Goal: Task Accomplishment & Management: Manage account settings

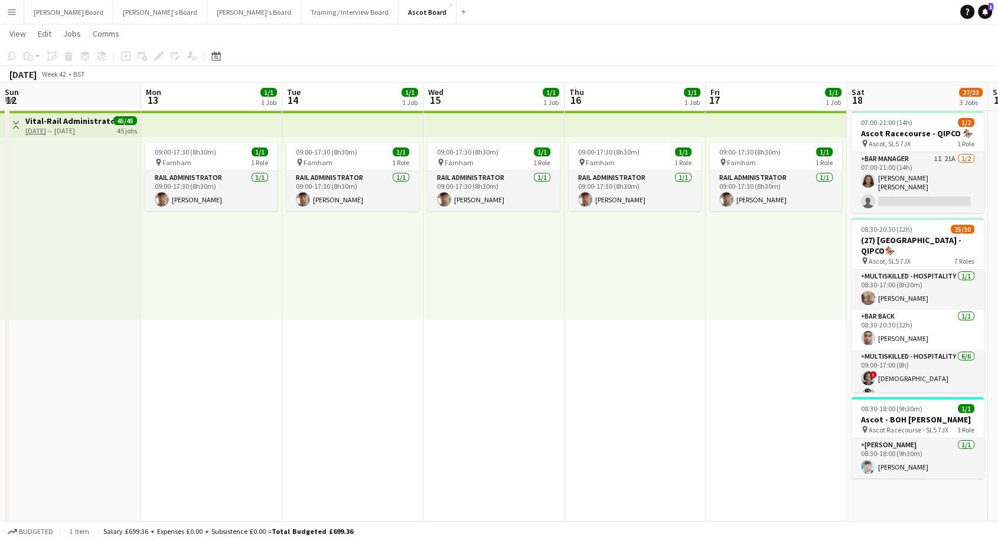
scroll to position [0, 363]
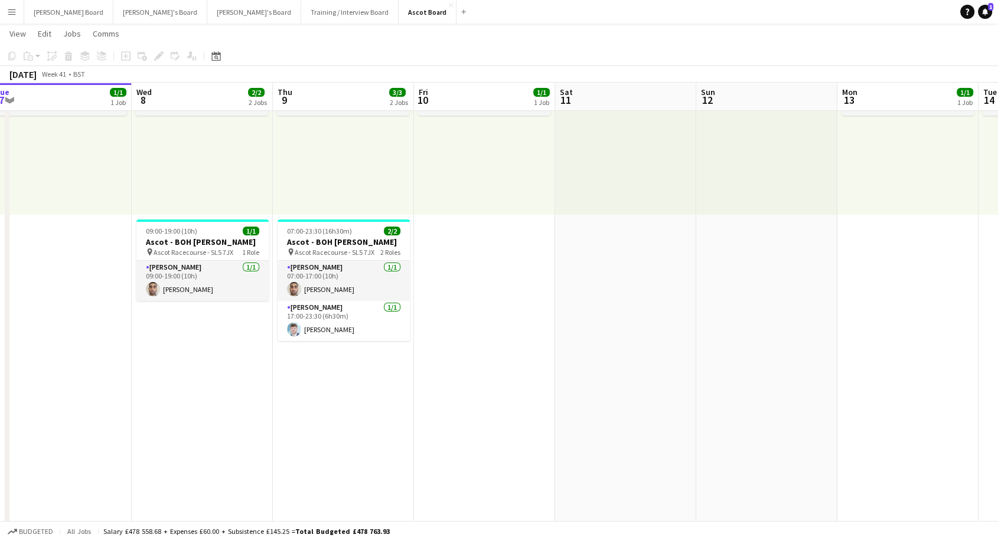
scroll to position [0, 458]
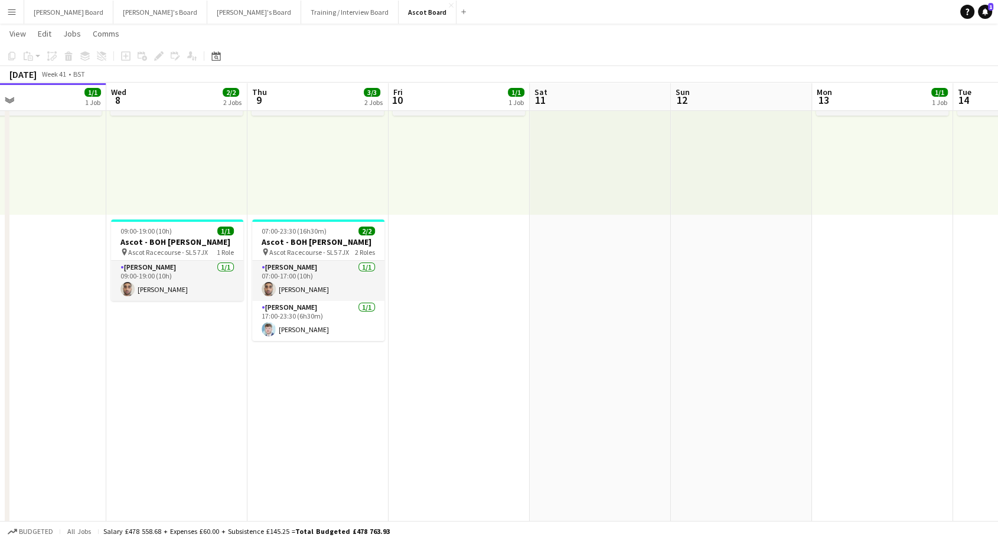
drag, startPoint x: 729, startPoint y: 321, endPoint x: 553, endPoint y: 344, distance: 178.0
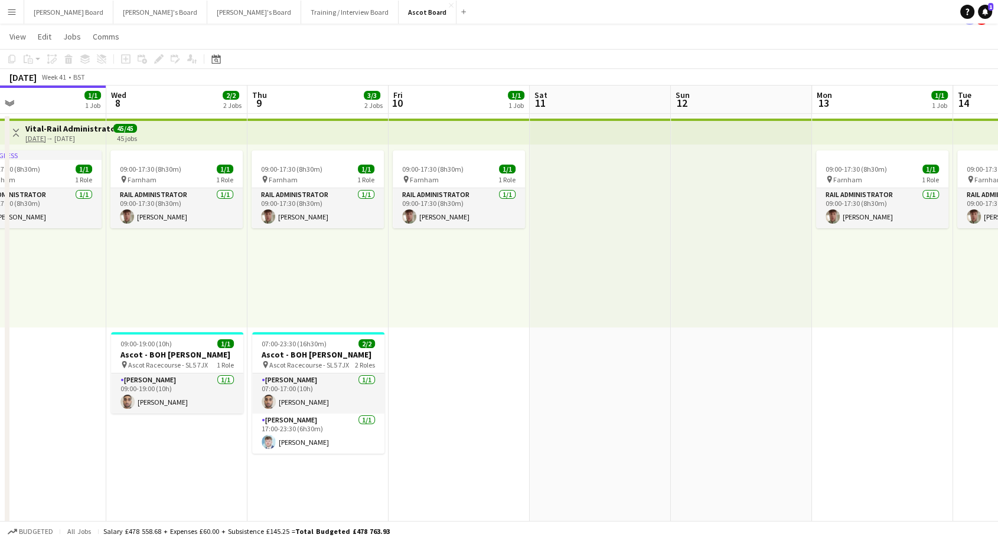
scroll to position [0, 0]
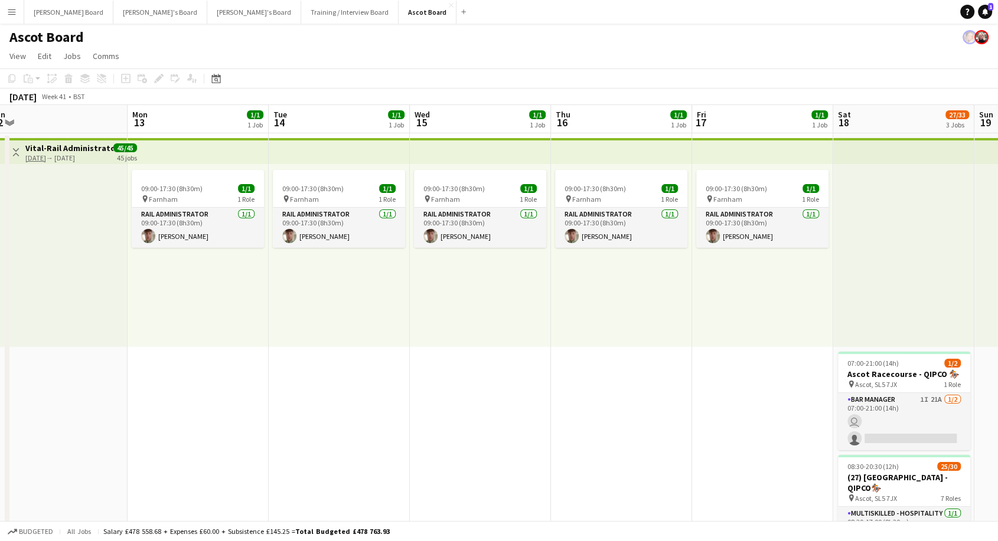
drag, startPoint x: 675, startPoint y: 285, endPoint x: 0, endPoint y: 303, distance: 675.7
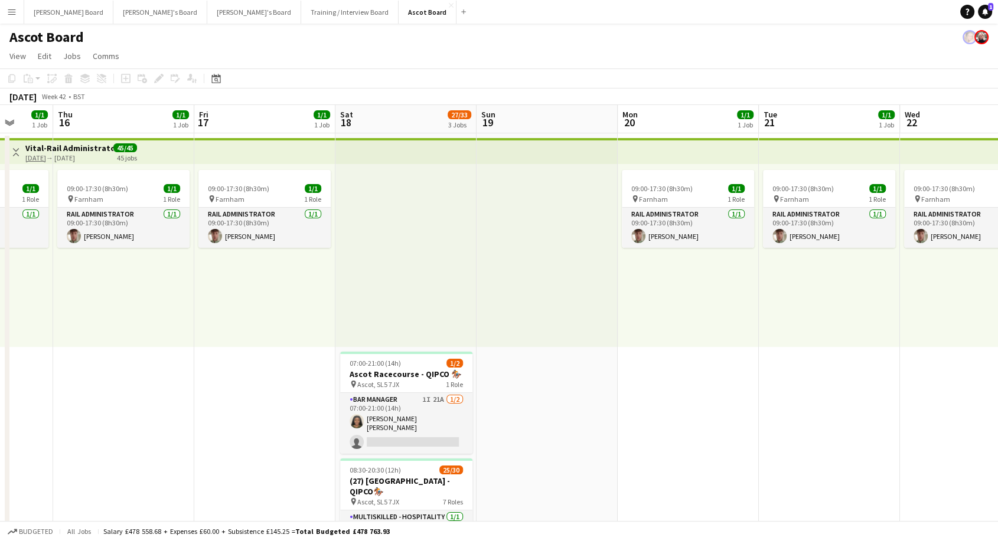
scroll to position [0, 549]
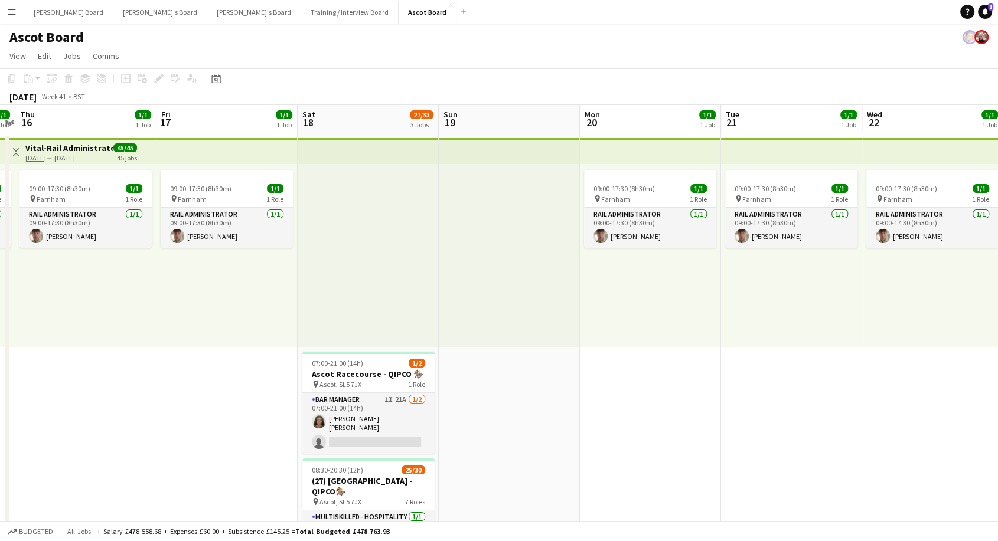
drag, startPoint x: 726, startPoint y: 396, endPoint x: 220, endPoint y: 381, distance: 506.8
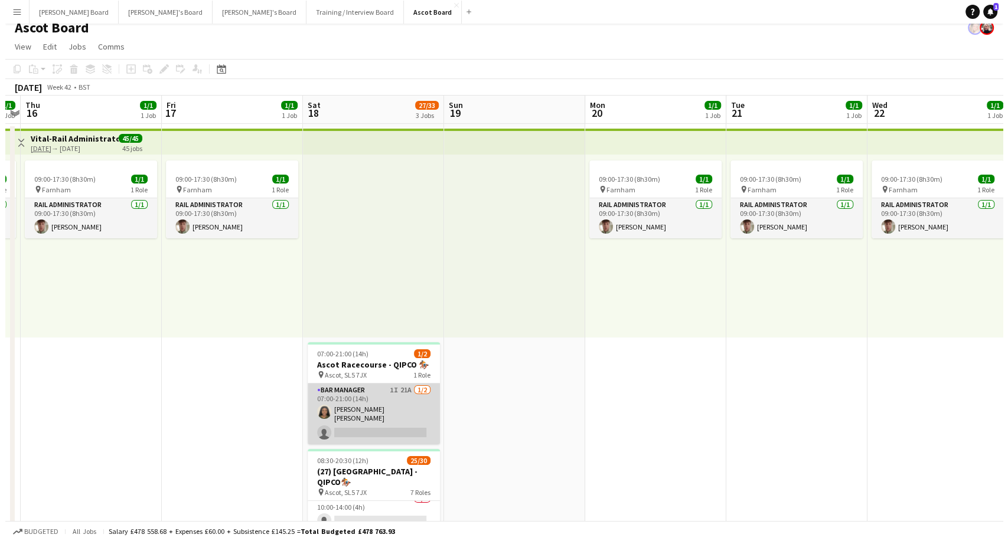
scroll to position [0, 0]
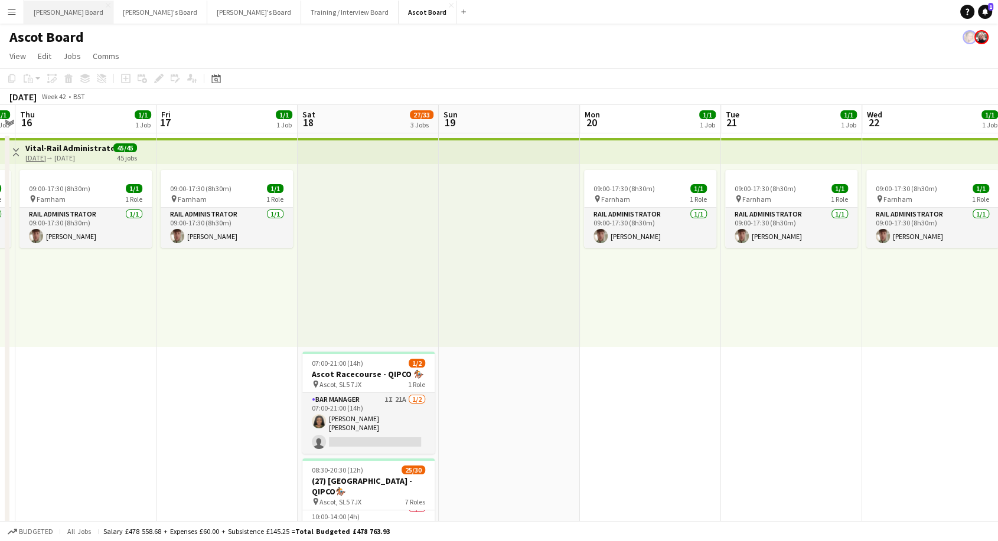
click at [52, 19] on button "[PERSON_NAME] Board Close" at bounding box center [68, 12] width 89 height 23
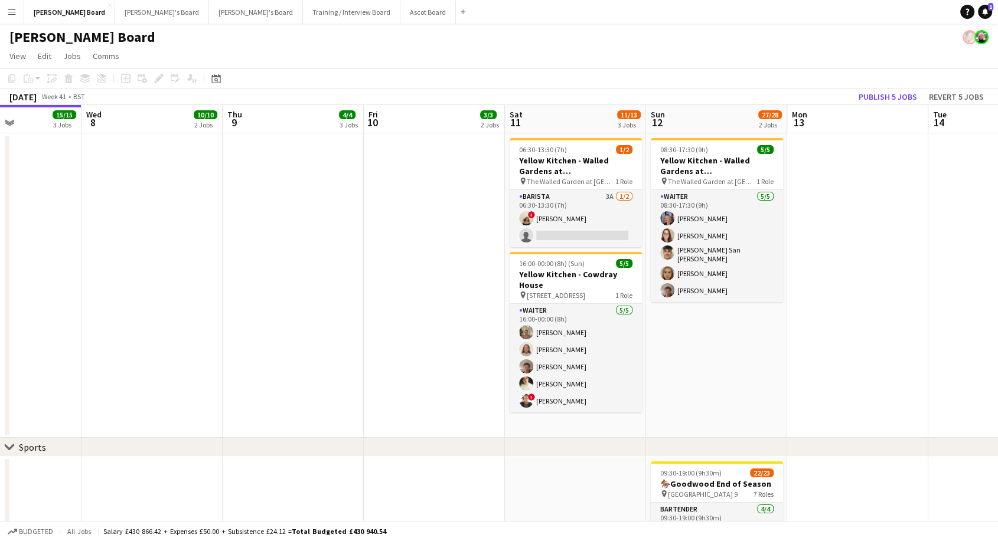
scroll to position [0, 440]
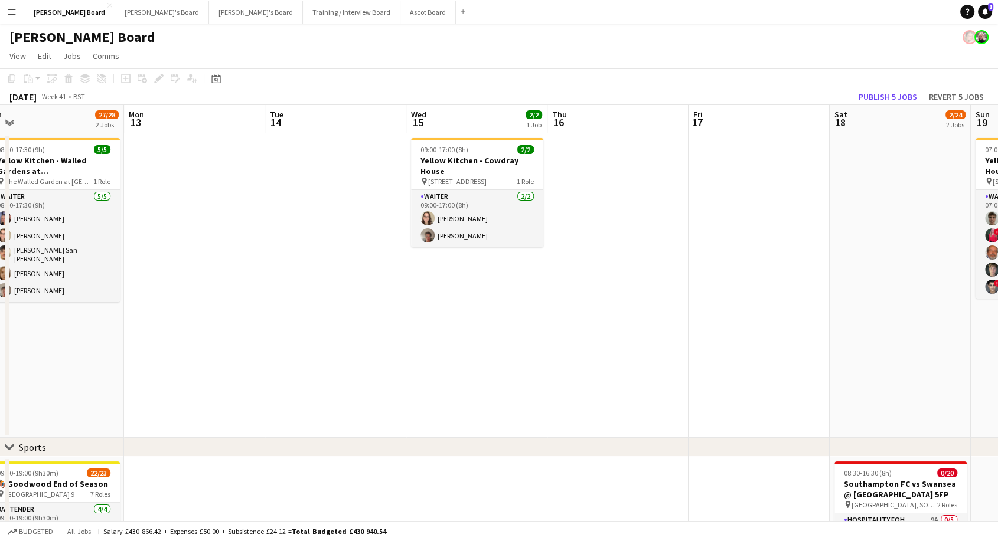
drag, startPoint x: 910, startPoint y: 360, endPoint x: 46, endPoint y: 337, distance: 864.1
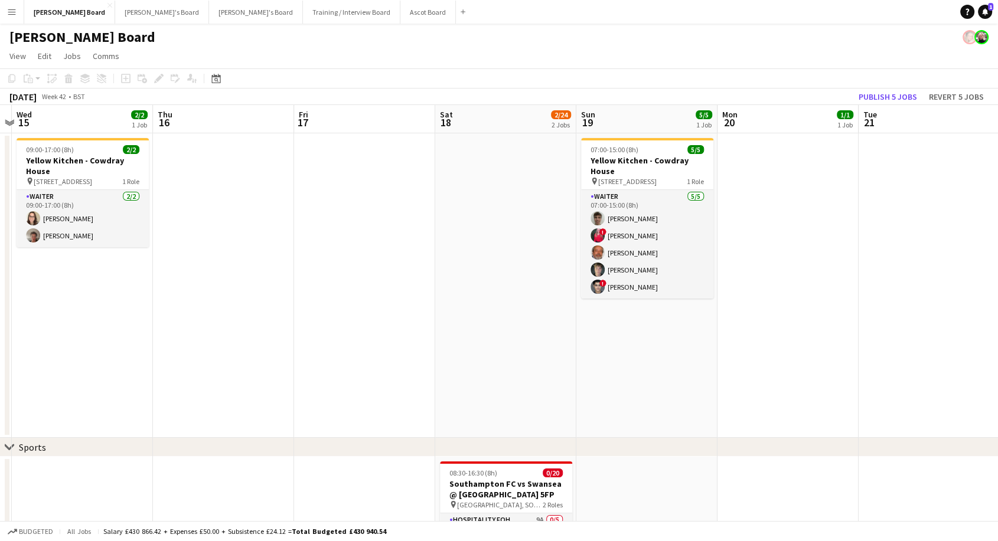
scroll to position [0, 409]
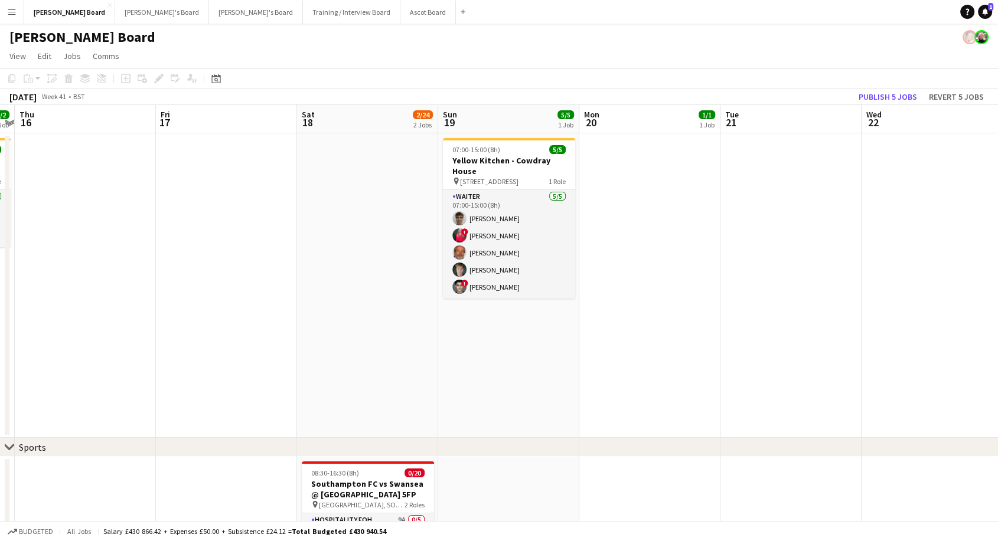
drag, startPoint x: 529, startPoint y: 345, endPoint x: 15, endPoint y: 368, distance: 514.8
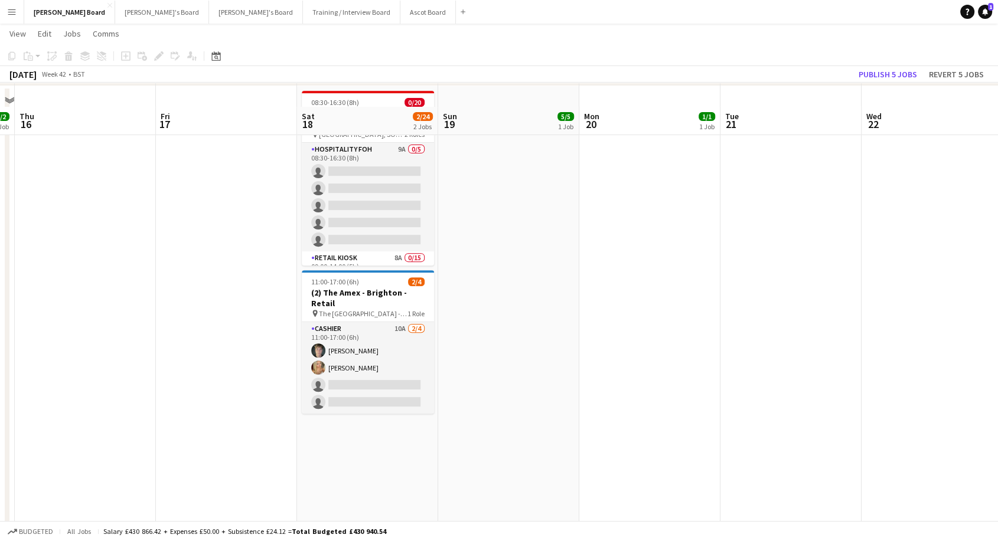
scroll to position [393, 0]
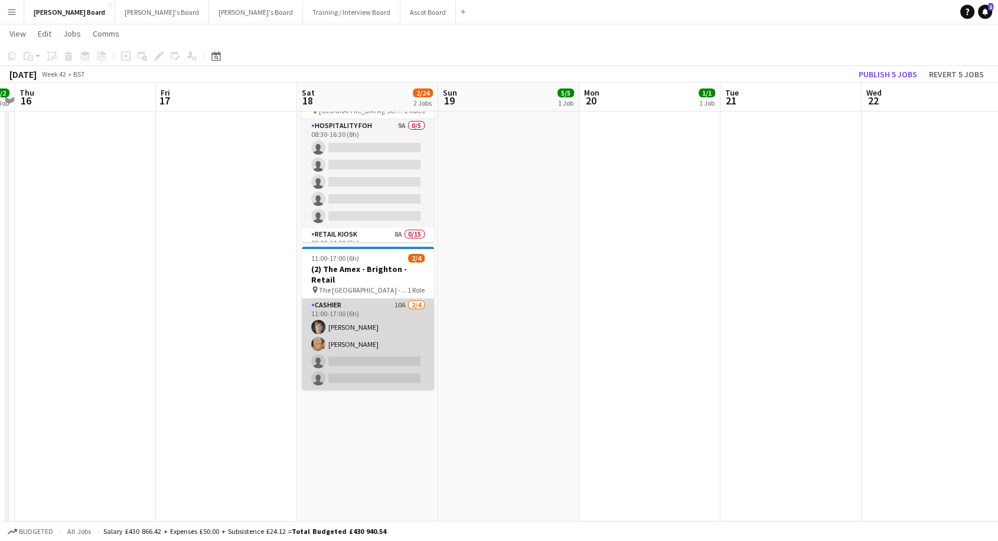
click at [379, 325] on app-card-role "Cashier 10A [DATE] 11:00-17:00 (6h) [PERSON_NAME] [PERSON_NAME] single-neutral-…" at bounding box center [368, 345] width 132 height 92
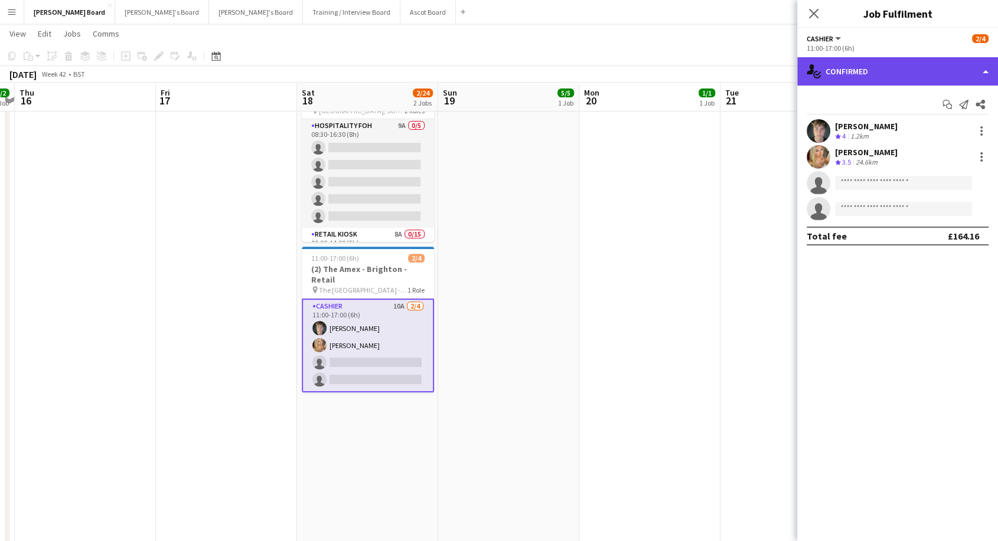
click at [883, 77] on div "single-neutral-actions-check-2 Confirmed" at bounding box center [897, 71] width 201 height 28
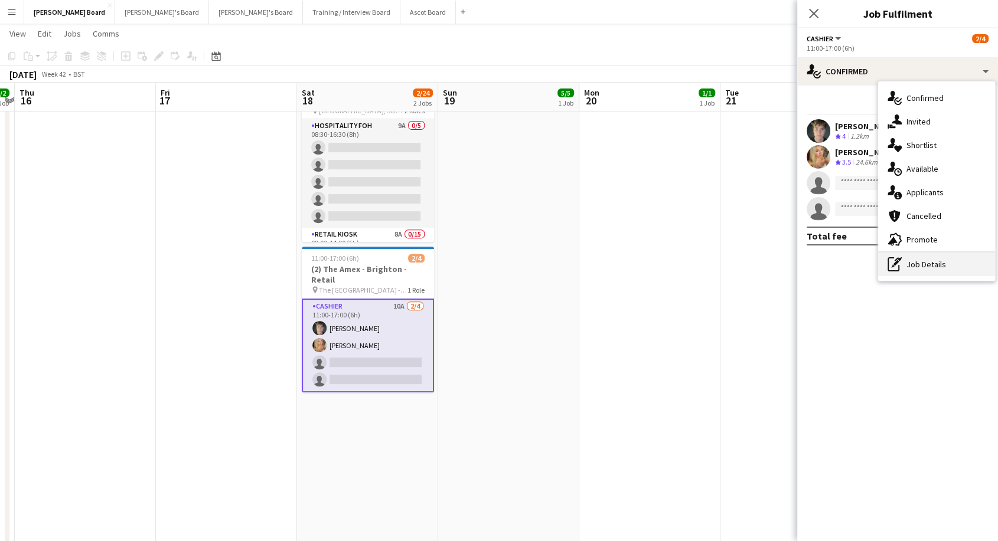
click at [928, 270] on div "pen-write Job Details" at bounding box center [936, 265] width 117 height 24
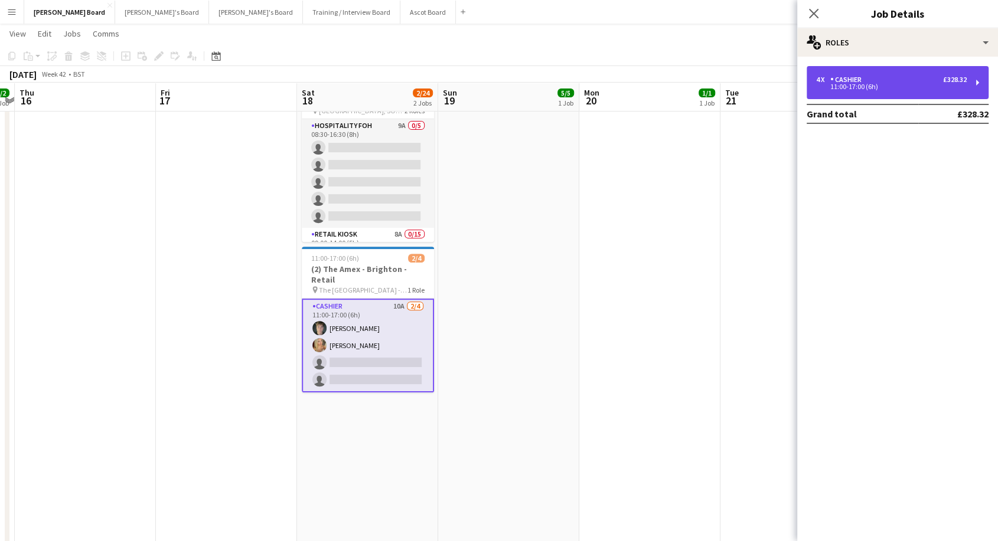
click at [886, 80] on div "4 x Cashier £328.32" at bounding box center [891, 80] width 151 height 8
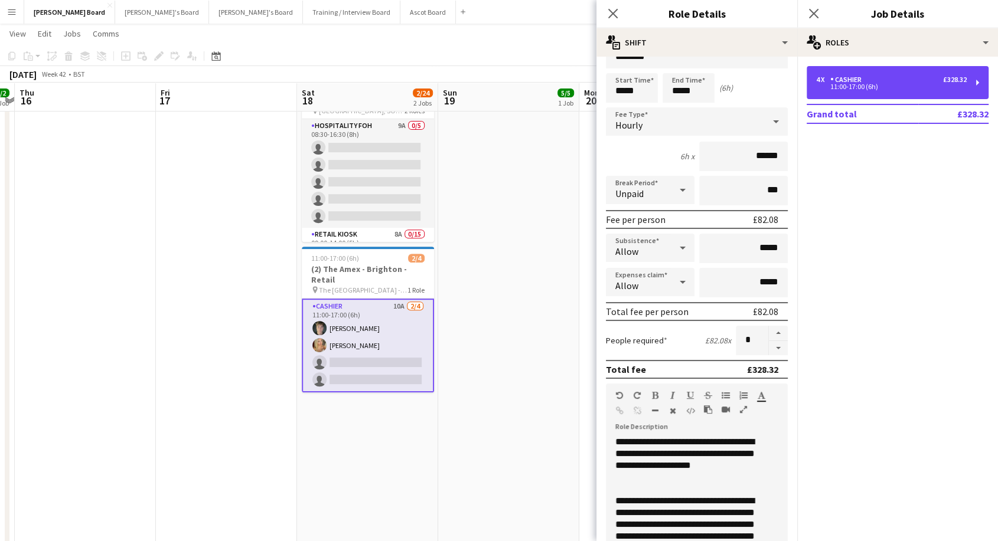
scroll to position [0, 0]
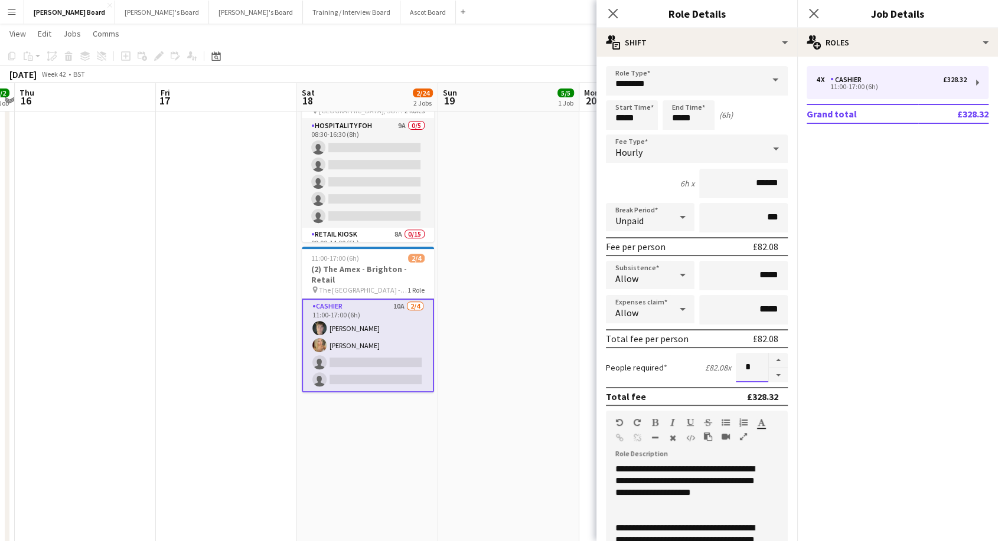
drag, startPoint x: 754, startPoint y: 367, endPoint x: 684, endPoint y: 360, distance: 70.0
click at [684, 360] on div "People required £82.08 x *" at bounding box center [697, 368] width 182 height 30
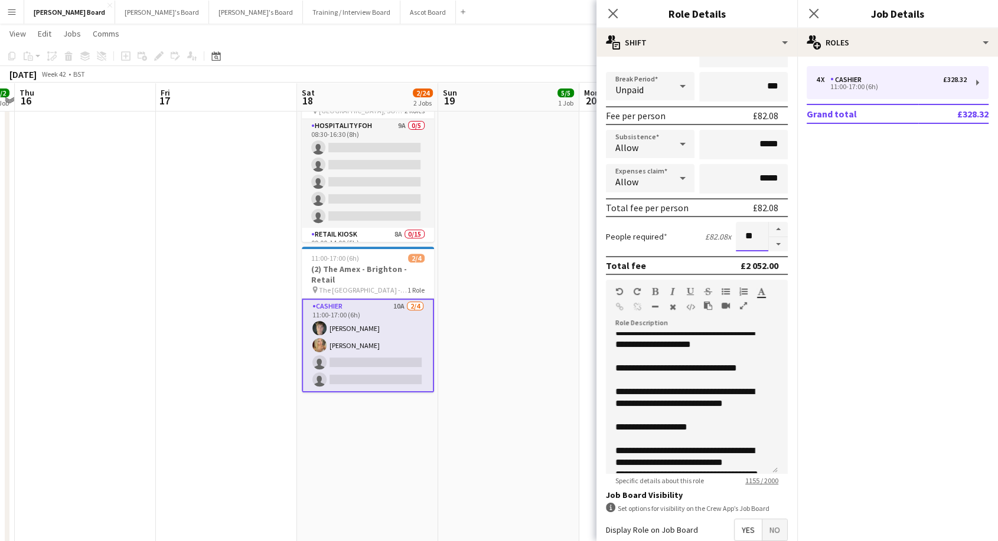
scroll to position [165, 0]
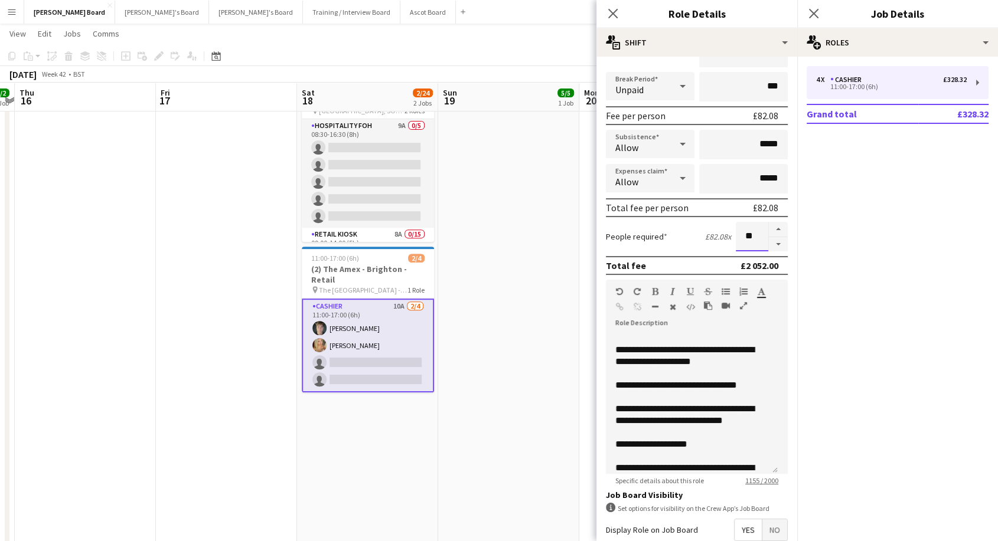
type input "**"
click at [668, 442] on div "**********" at bounding box center [686, 445] width 143 height 12
drag, startPoint x: 716, startPoint y: 441, endPoint x: 648, endPoint y: 442, distance: 67.9
click at [647, 443] on div "**********" at bounding box center [686, 445] width 143 height 12
click at [648, 442] on div "**********" at bounding box center [686, 445] width 143 height 12
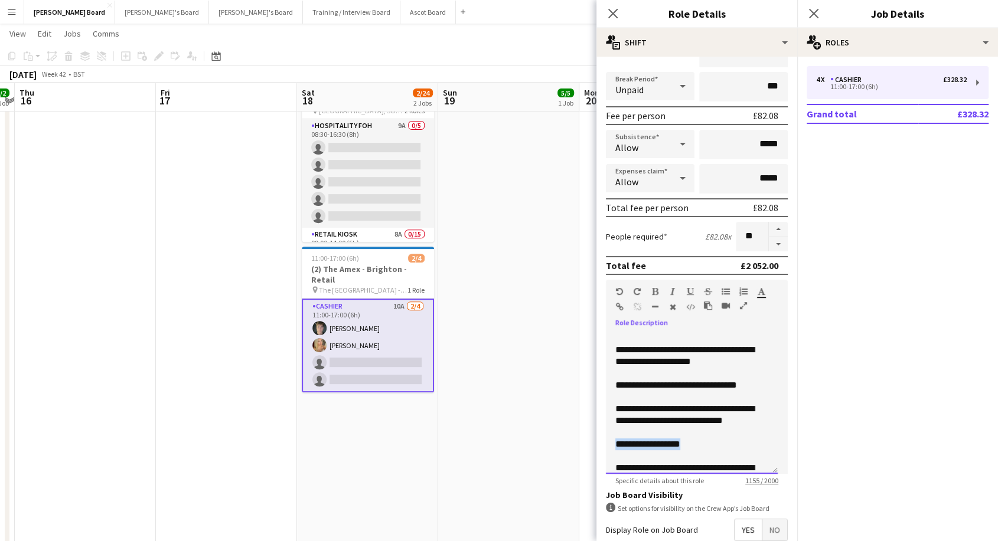
drag, startPoint x: 690, startPoint y: 438, endPoint x: 612, endPoint y: 439, distance: 77.9
click at [612, 439] on div "**********" at bounding box center [692, 403] width 172 height 142
click at [655, 291] on icon "button" at bounding box center [655, 292] width 6 height 8
click at [763, 292] on icon "button" at bounding box center [762, 292] width 8 height 8
click at [718, 445] on div "**********" at bounding box center [686, 445] width 143 height 12
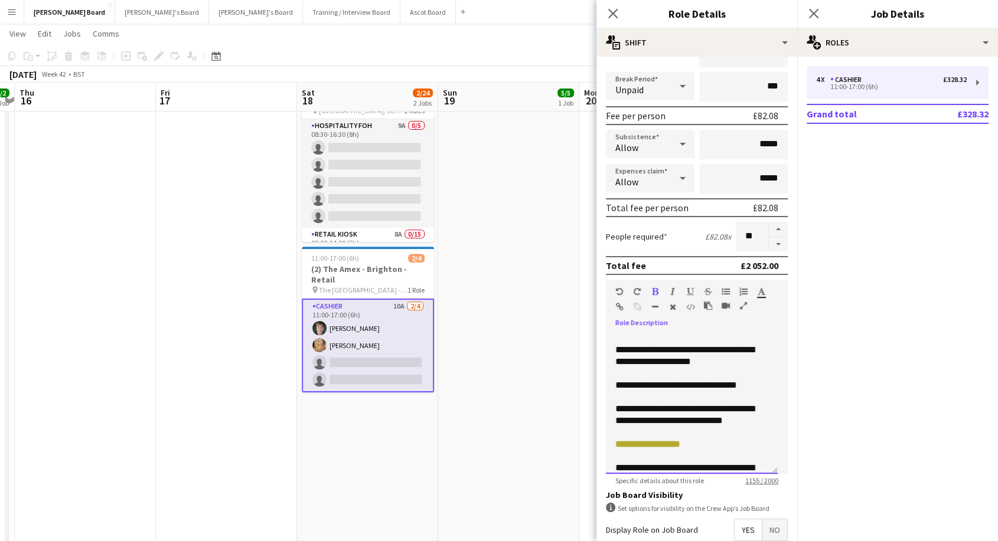
click at [710, 440] on div "**********" at bounding box center [686, 445] width 143 height 12
click at [706, 407] on div "**********" at bounding box center [686, 415] width 143 height 24
drag, startPoint x: 698, startPoint y: 443, endPoint x: 602, endPoint y: 447, distance: 95.7
click at [602, 447] on form "**********" at bounding box center [696, 302] width 201 height 734
click at [765, 293] on icon "button" at bounding box center [762, 292] width 8 height 8
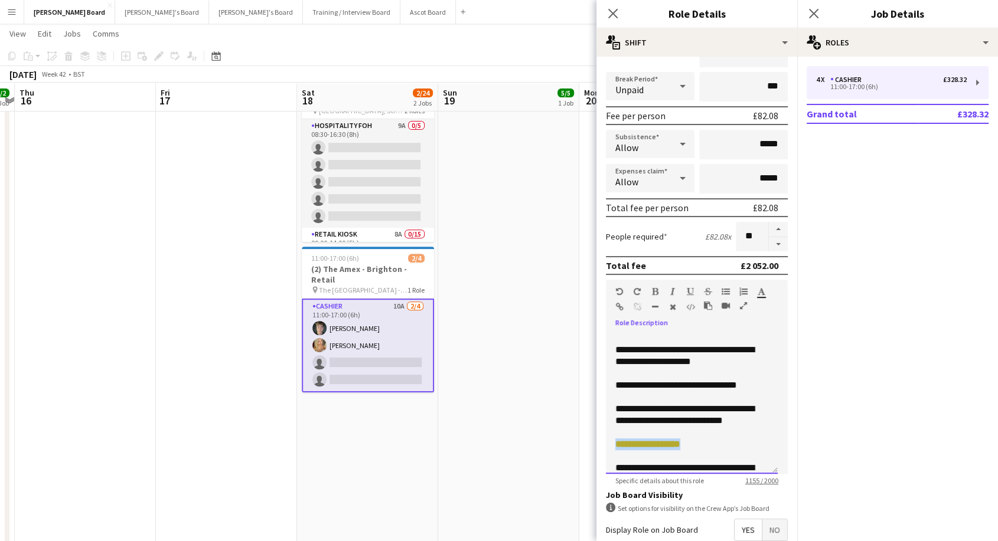
type input "*******"
click at [729, 445] on div "**********" at bounding box center [686, 445] width 143 height 12
click at [711, 445] on div "**********" at bounding box center [686, 445] width 143 height 12
click at [697, 395] on div "**********" at bounding box center [686, 392] width 143 height 24
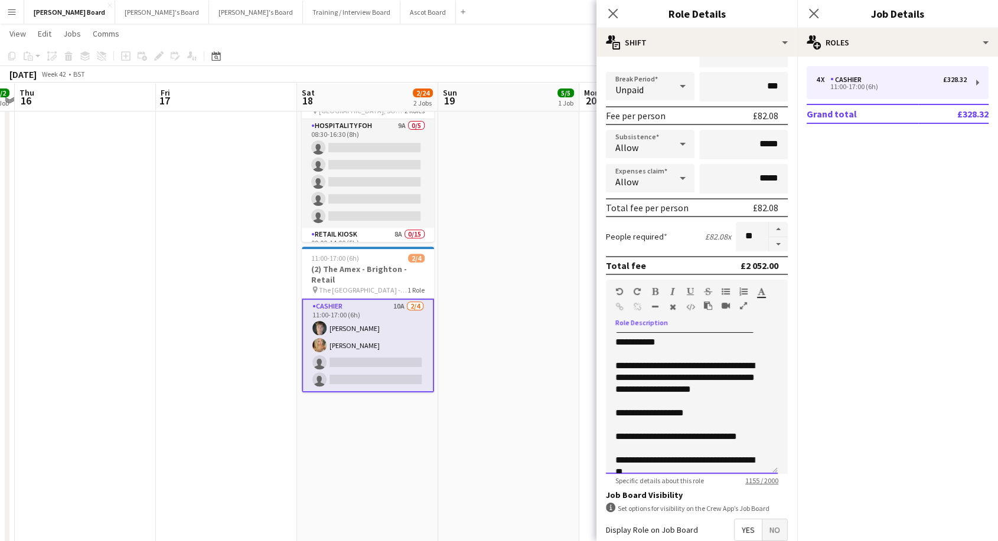
scroll to position [427, 0]
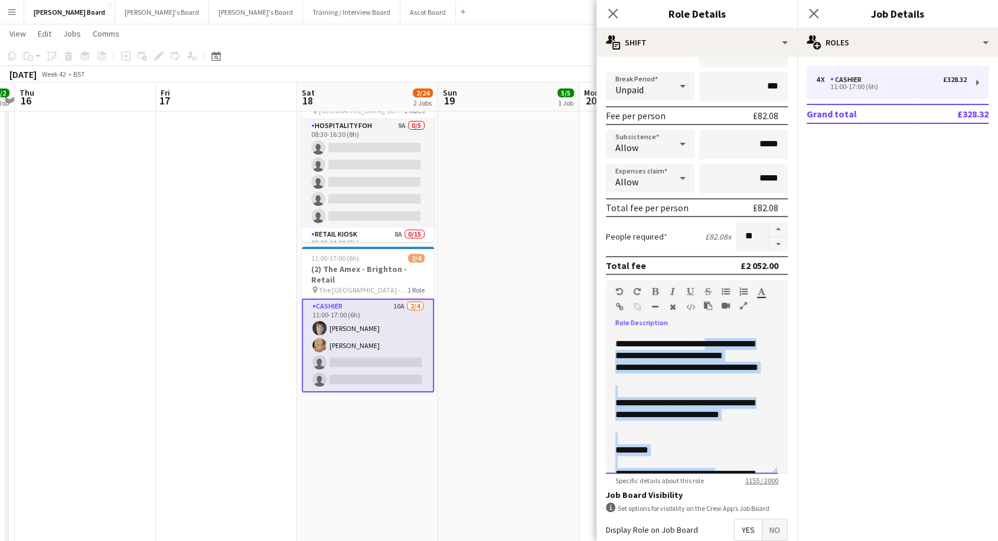
drag, startPoint x: 714, startPoint y: 334, endPoint x: 720, endPoint y: 337, distance: 6.4
click at [720, 337] on div "**********" at bounding box center [692, 403] width 172 height 142
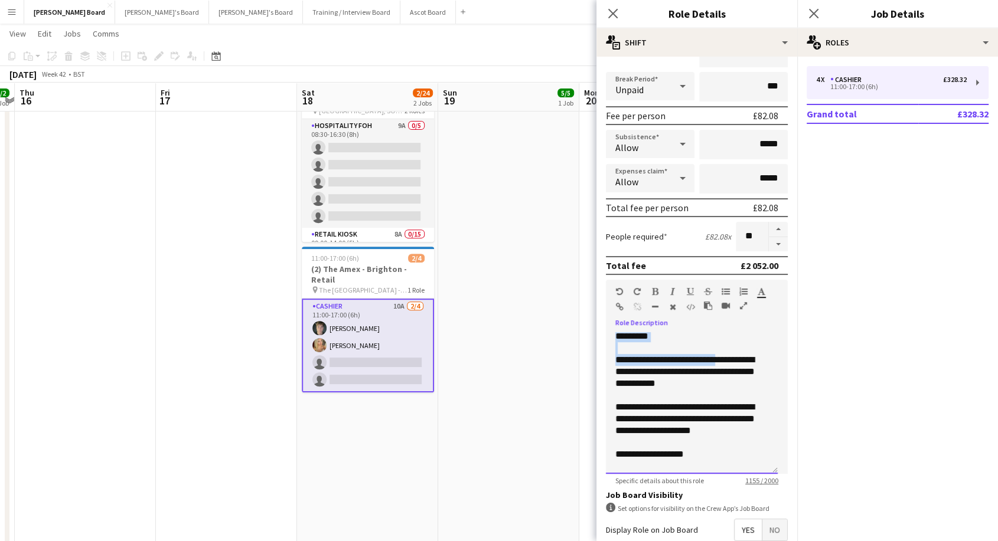
scroll to position [411, 0]
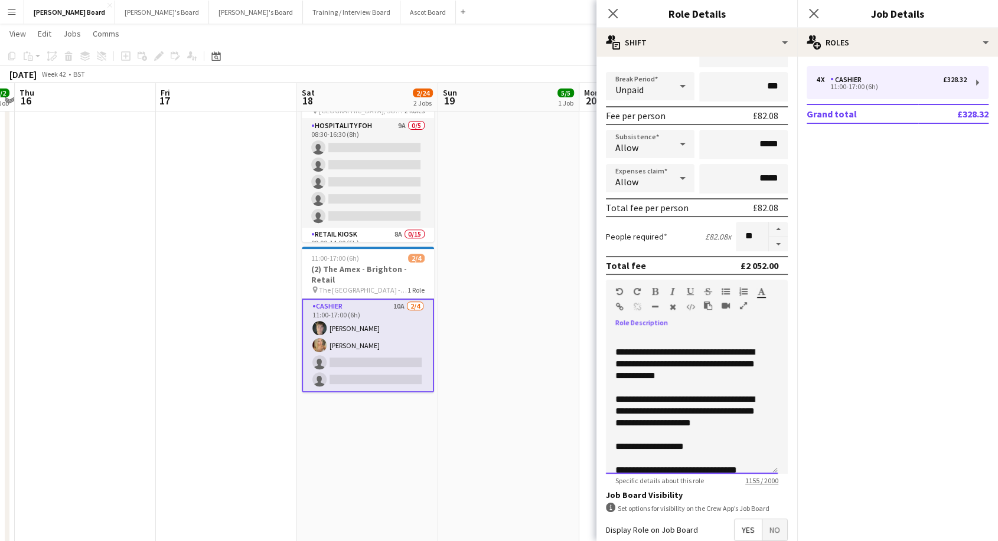
drag, startPoint x: 716, startPoint y: 383, endPoint x: 716, endPoint y: 357, distance: 25.4
click at [716, 382] on div at bounding box center [691, 388] width 153 height 12
drag, startPoint x: 718, startPoint y: 351, endPoint x: 644, endPoint y: 362, distance: 74.6
click at [644, 362] on div "**********" at bounding box center [686, 364] width 143 height 35
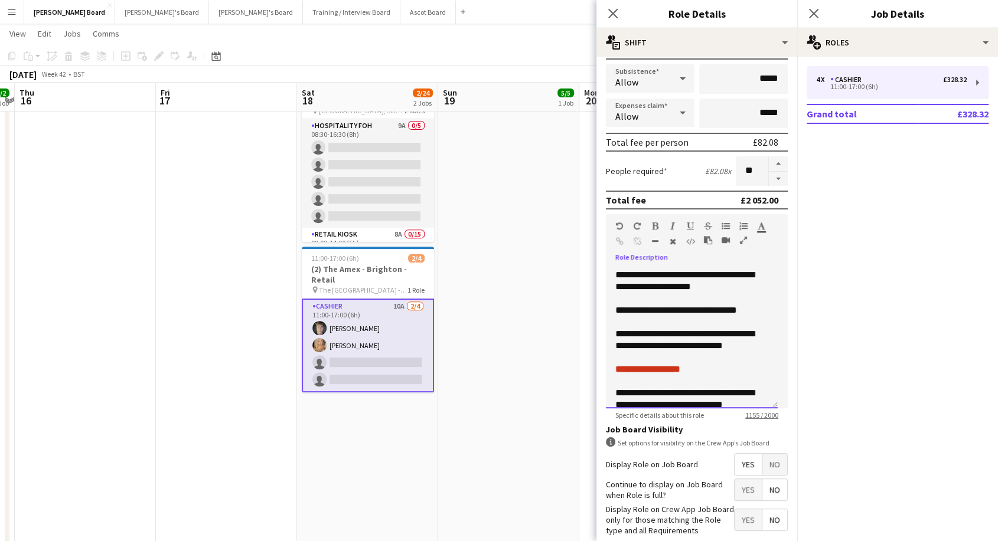
scroll to position [154, 0]
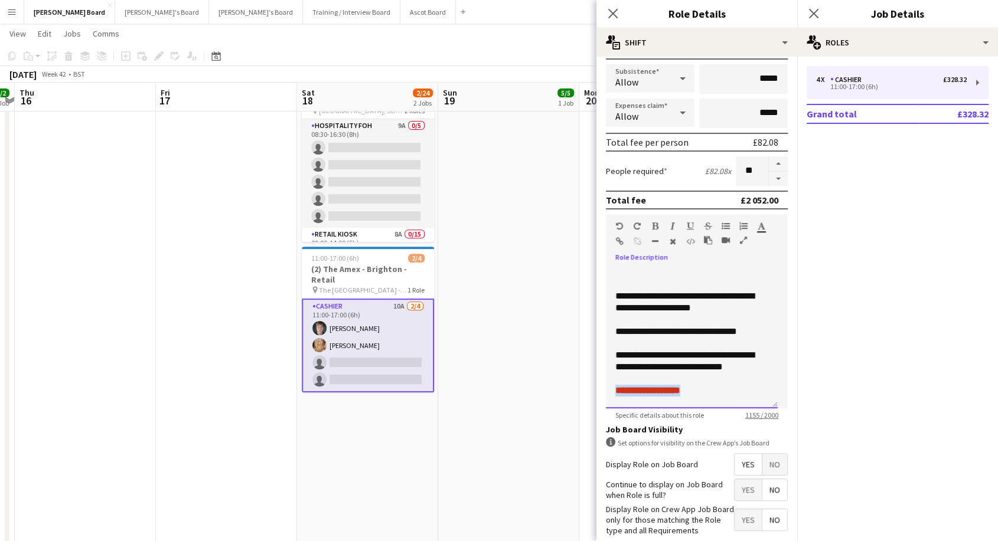
drag, startPoint x: 706, startPoint y: 388, endPoint x: 600, endPoint y: 388, distance: 105.7
click at [600, 388] on form "**********" at bounding box center [696, 237] width 201 height 734
drag, startPoint x: 763, startPoint y: 226, endPoint x: 740, endPoint y: 270, distance: 49.9
click at [762, 227] on icon "button" at bounding box center [762, 226] width 8 height 8
click at [699, 320] on div at bounding box center [691, 320] width 153 height 12
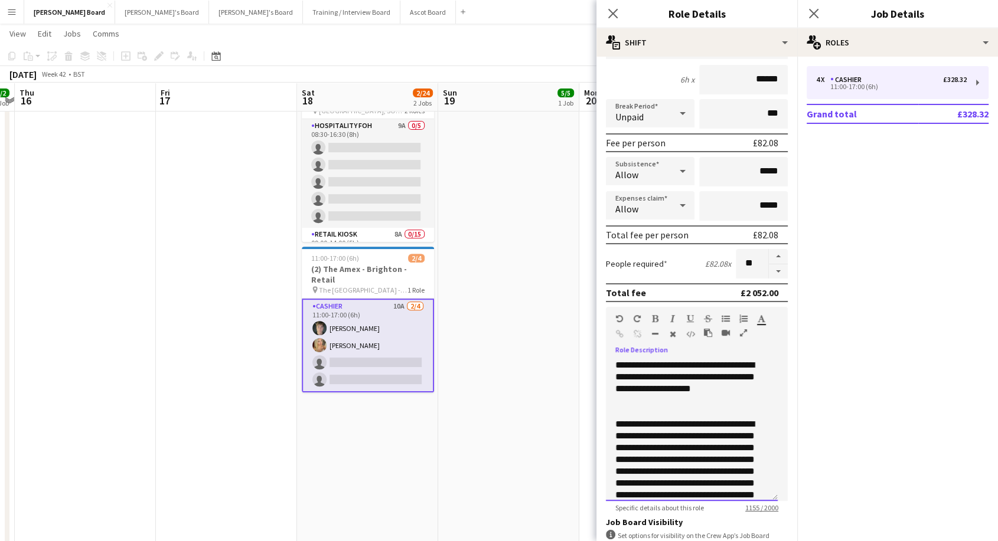
scroll to position [66, 0]
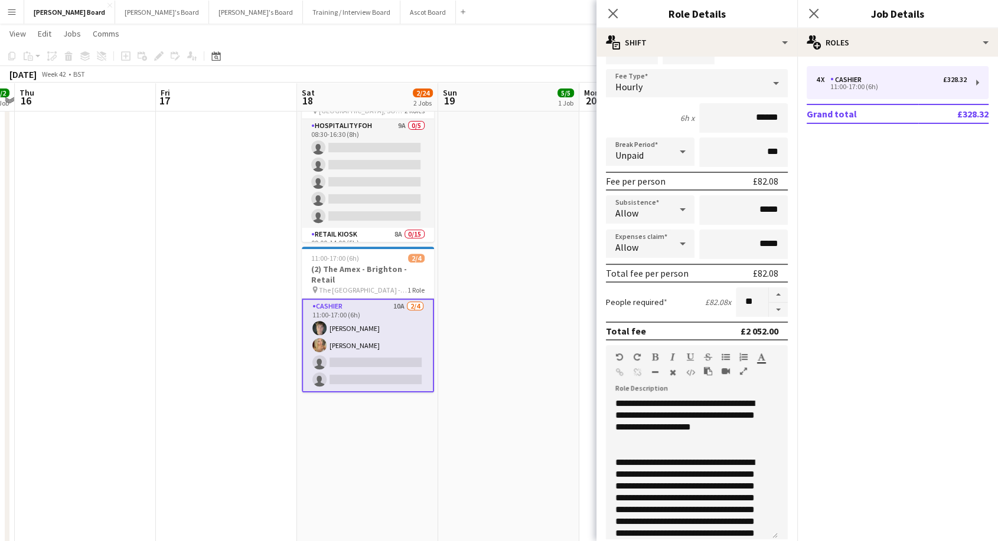
click at [520, 361] on app-date-cell at bounding box center [508, 328] width 141 height 531
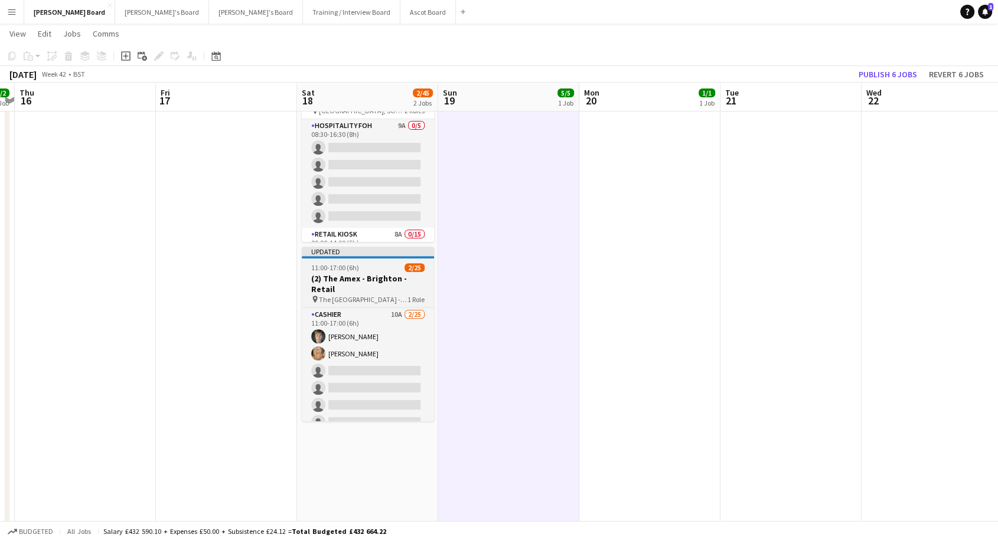
click at [387, 295] on span "The [GEOGRAPHIC_DATA] - [GEOGRAPHIC_DATA]" at bounding box center [363, 299] width 89 height 9
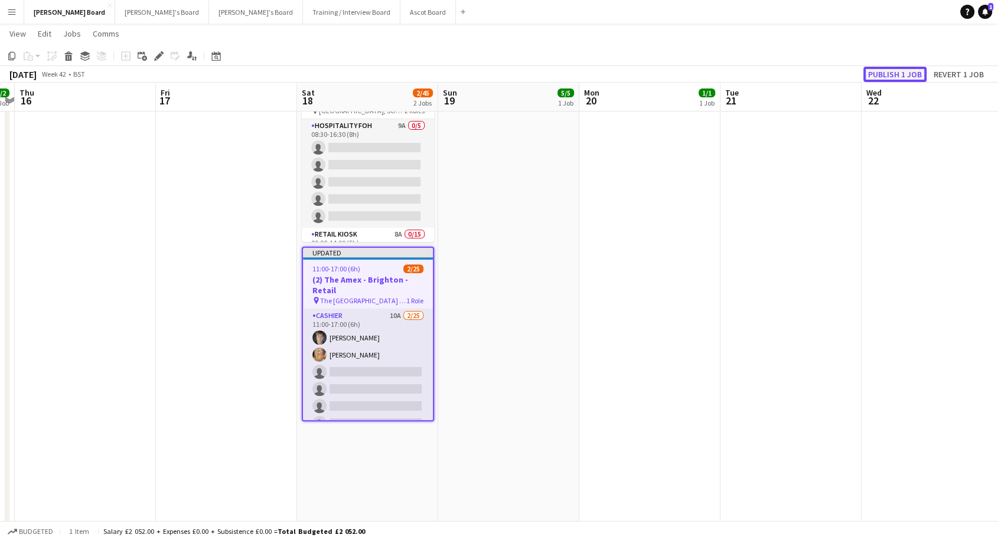
click at [883, 73] on button "Publish 1 job" at bounding box center [894, 74] width 63 height 15
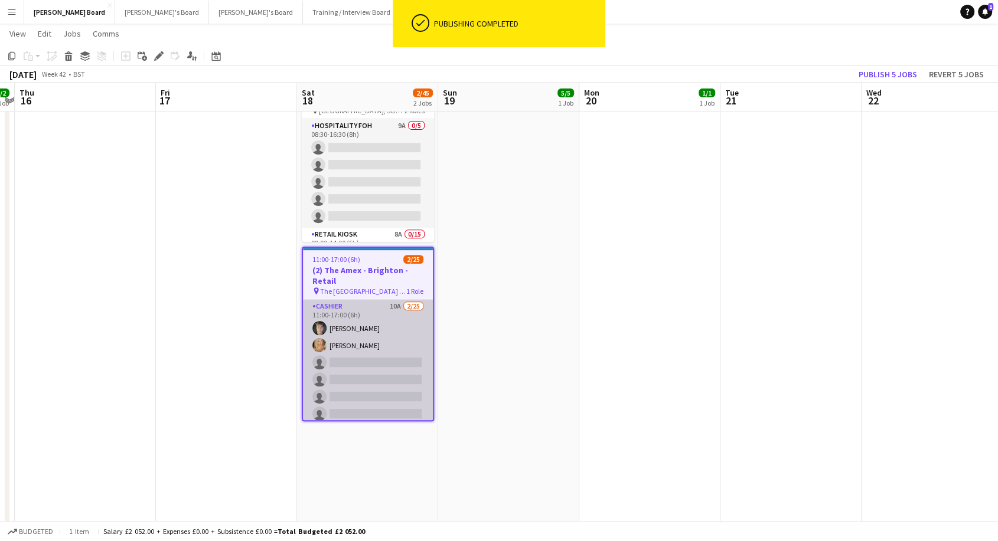
scroll to position [0, 408]
click at [387, 351] on app-card-role "Cashier 10A [DATE] 11:00-17:00 (6h) [PERSON_NAME] [PERSON_NAME] single-neutral-…" at bounding box center [368, 525] width 130 height 451
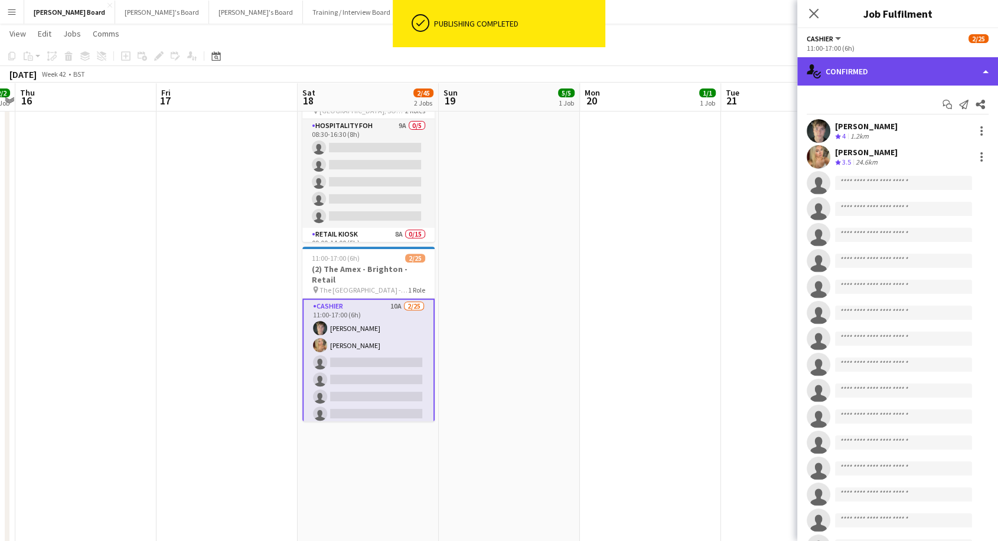
click at [905, 77] on div "single-neutral-actions-check-2 Confirmed" at bounding box center [897, 71] width 201 height 28
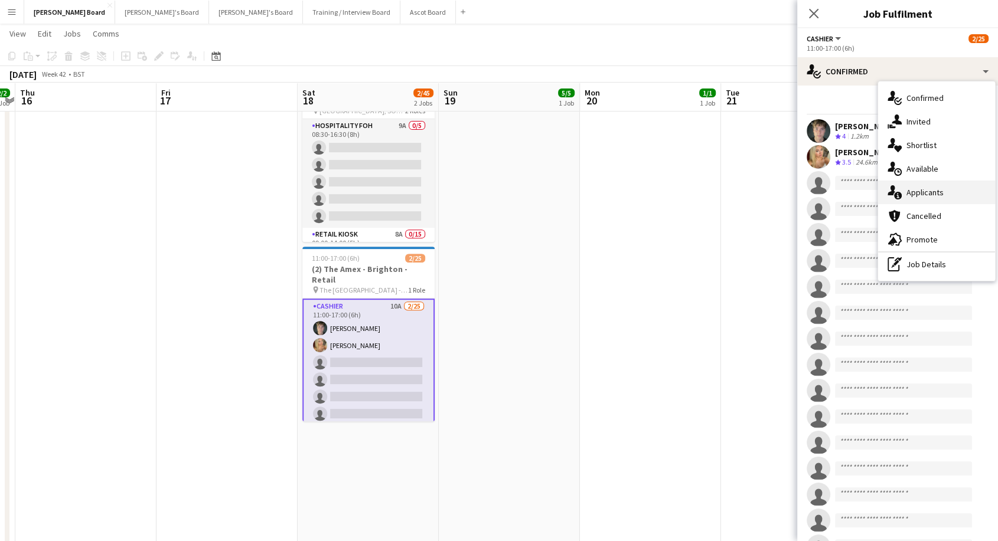
click at [929, 200] on div "single-neutral-actions-information Applicants" at bounding box center [936, 193] width 117 height 24
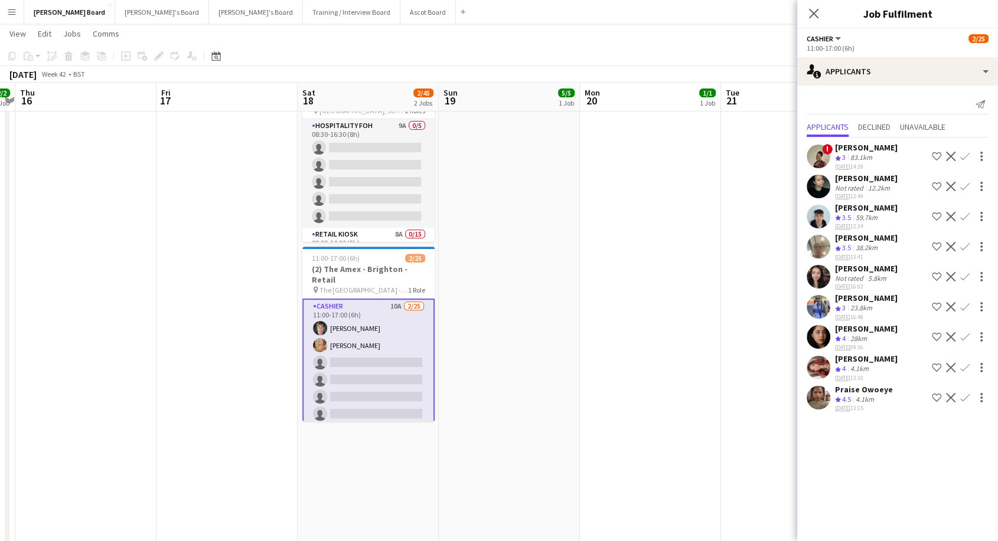
click at [965, 335] on app-icon "Confirm" at bounding box center [964, 336] width 9 height 9
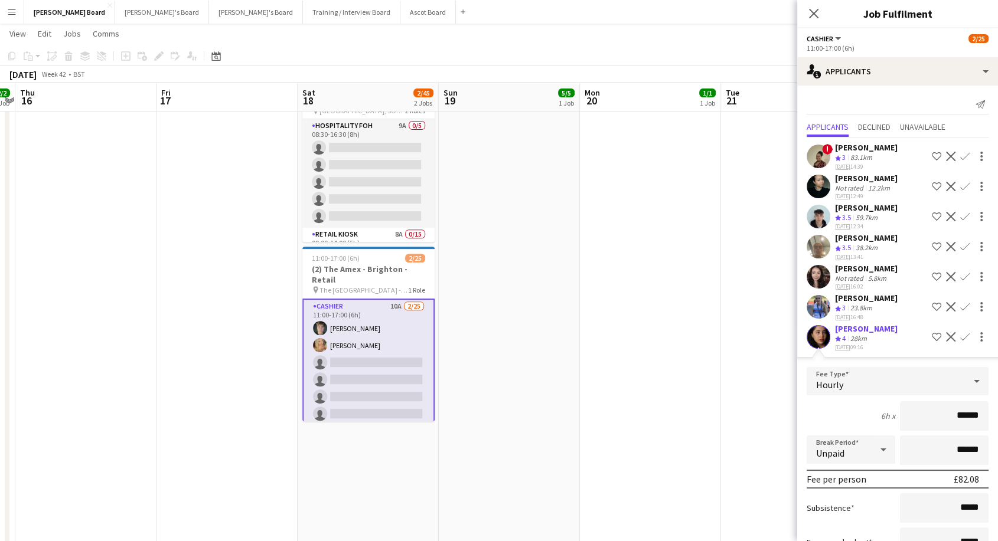
click at [960, 334] on app-icon "Confirm" at bounding box center [964, 336] width 9 height 9
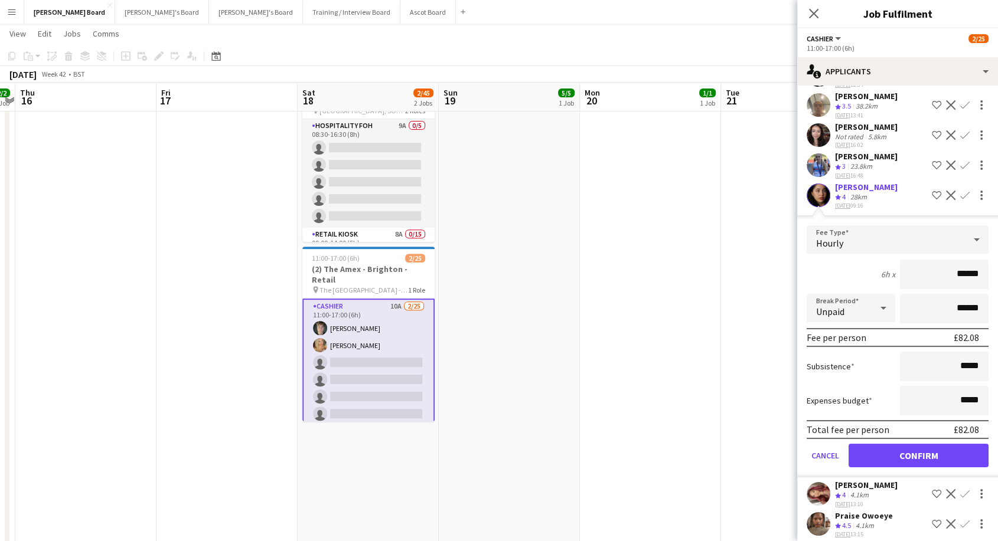
scroll to position [143, 0]
click at [337, 390] on app-card-role "Cashier 10A [DATE] 11:00-17:00 (6h) [PERSON_NAME] [PERSON_NAME] single-neutral-…" at bounding box center [368, 525] width 132 height 453
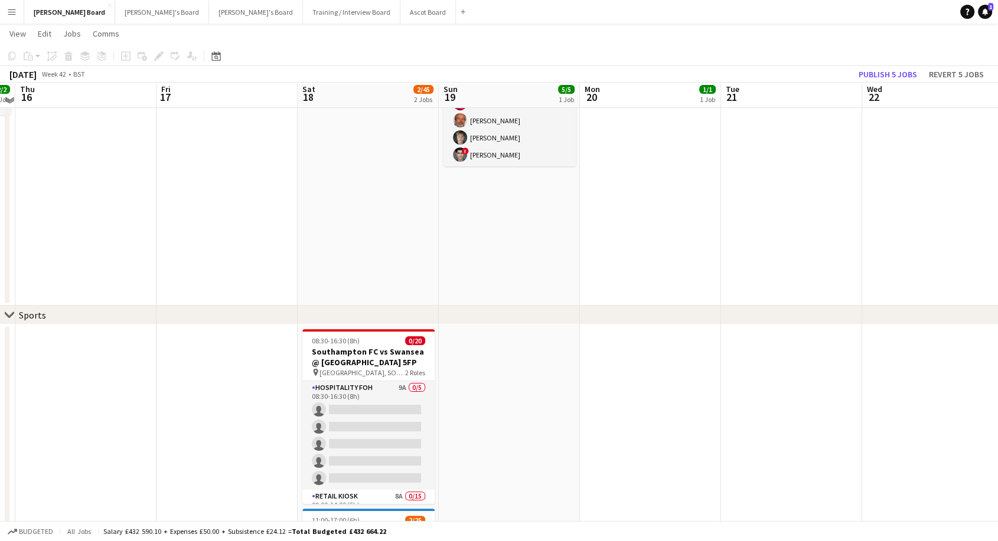
scroll to position [0, 0]
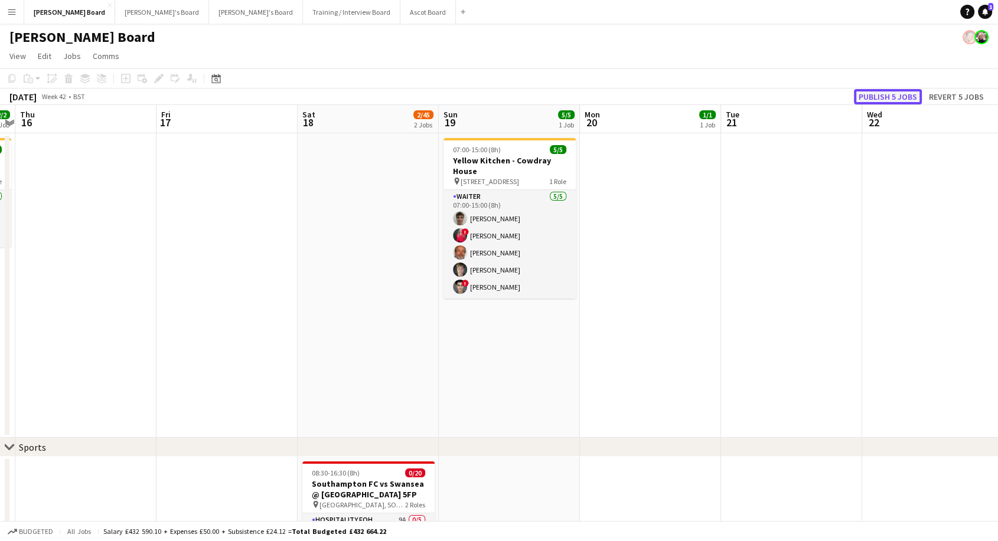
click at [900, 96] on button "Publish 5 jobs" at bounding box center [888, 96] width 68 height 15
click at [115, 17] on button "[PERSON_NAME]'s Board Close" at bounding box center [162, 12] width 94 height 23
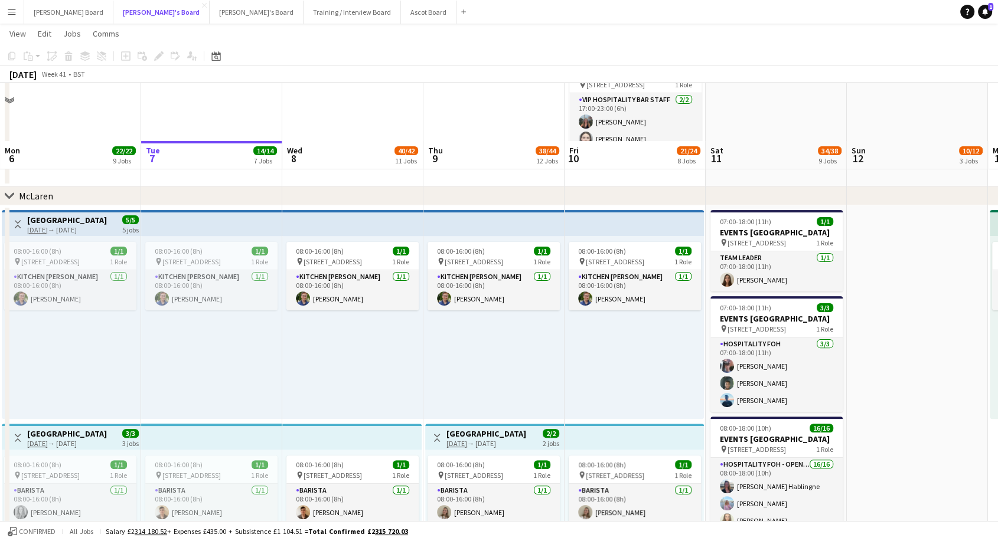
scroll to position [524, 0]
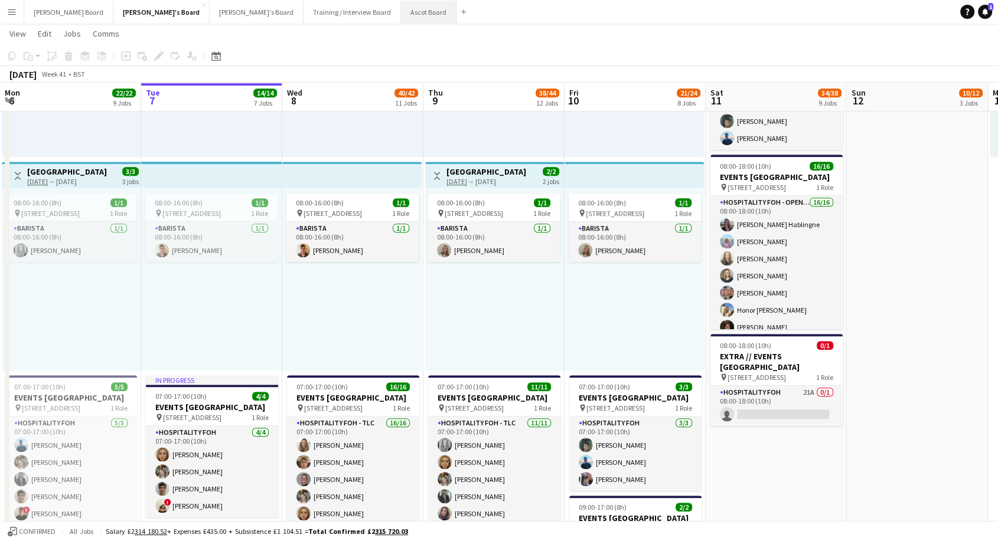
click at [401, 14] on button "Ascot Board Close" at bounding box center [428, 12] width 55 height 23
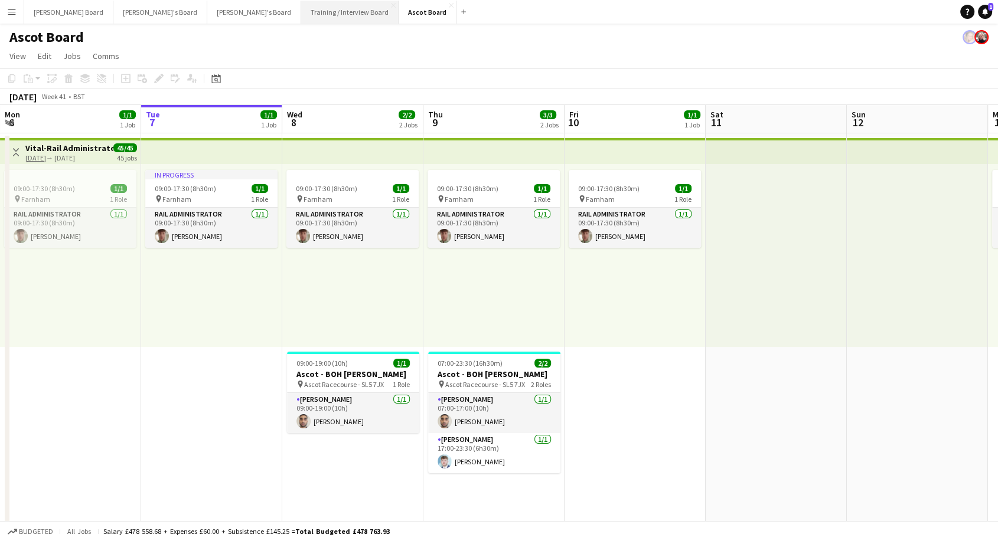
click at [301, 5] on button "Training / Interview Board Close" at bounding box center [349, 12] width 97 height 23
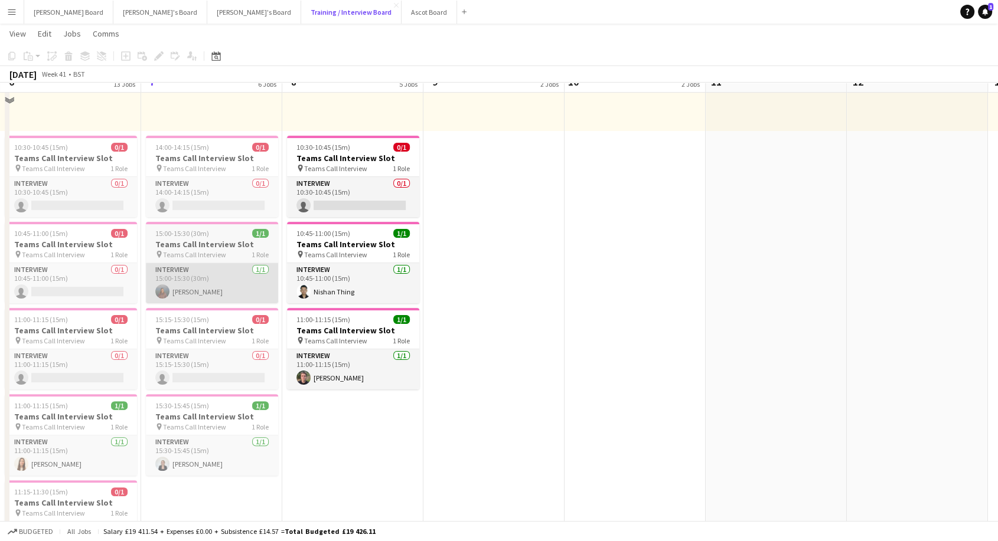
scroll to position [197, 0]
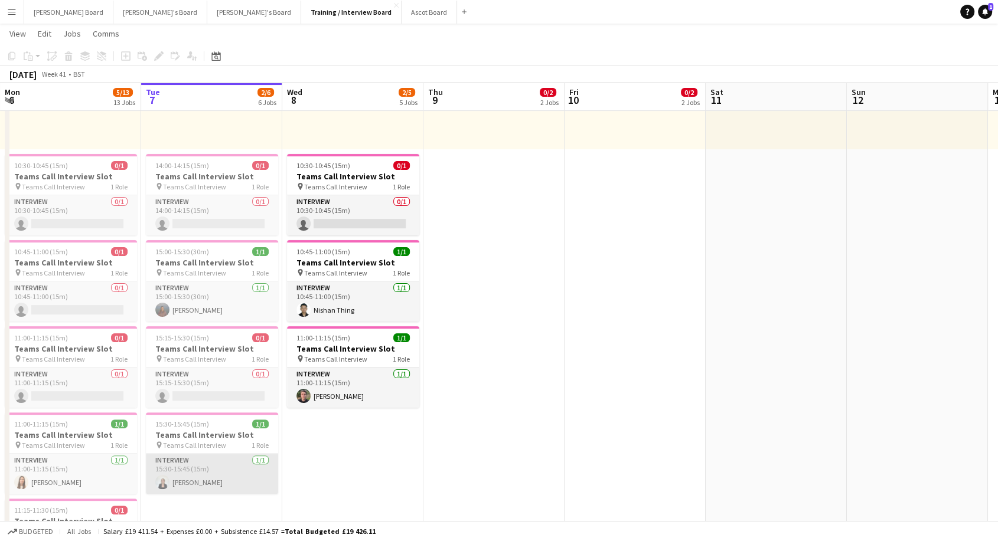
click at [204, 489] on app-card-role "Interview [DATE] 15:30-15:45 (15m) [PERSON_NAME]" at bounding box center [212, 474] width 132 height 40
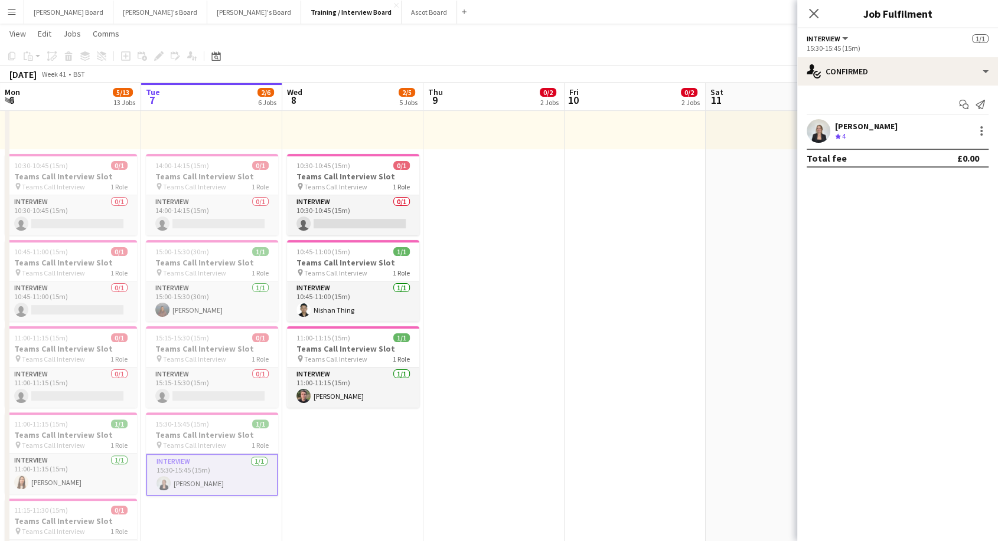
click at [869, 127] on div "[PERSON_NAME]" at bounding box center [866, 126] width 63 height 11
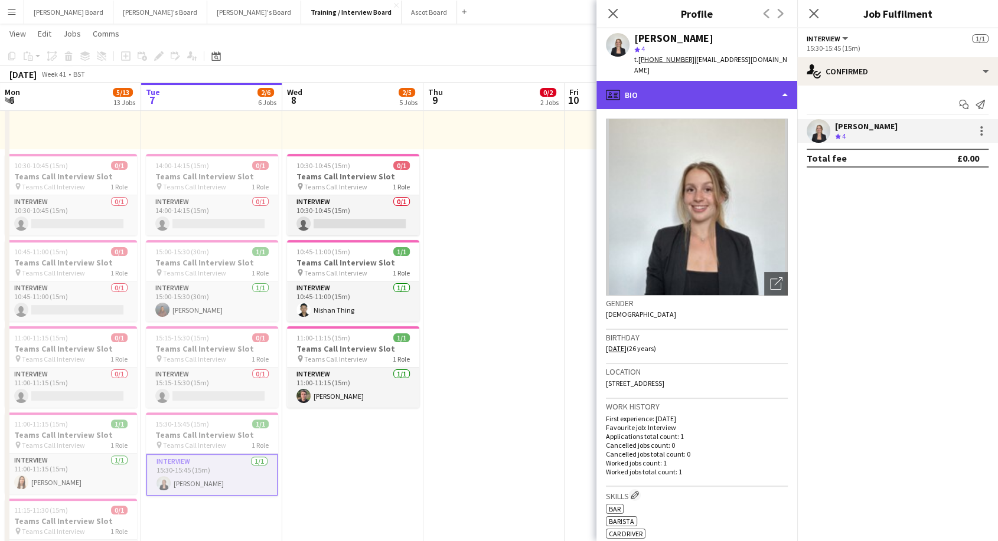
click at [691, 86] on div "profile Bio" at bounding box center [696, 95] width 201 height 28
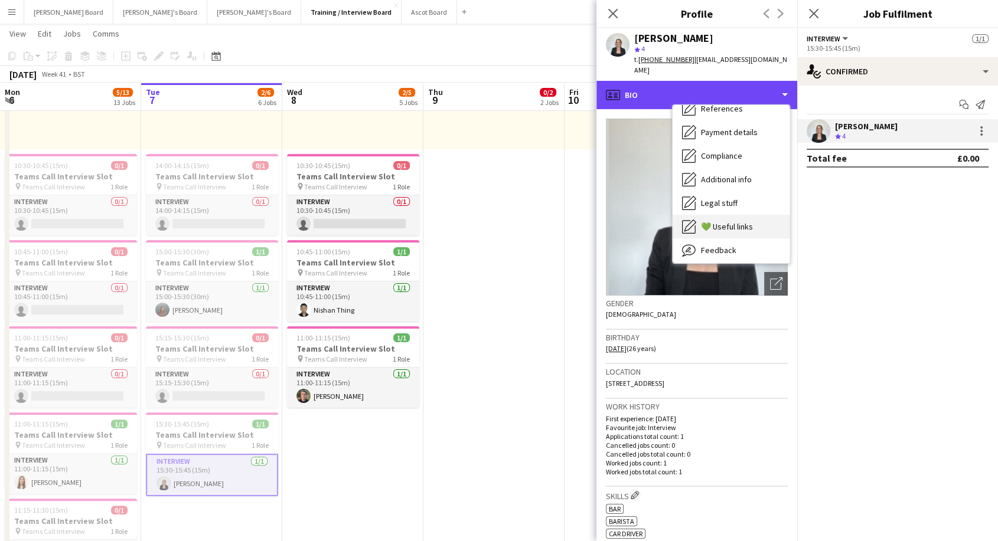
scroll to position [158, 0]
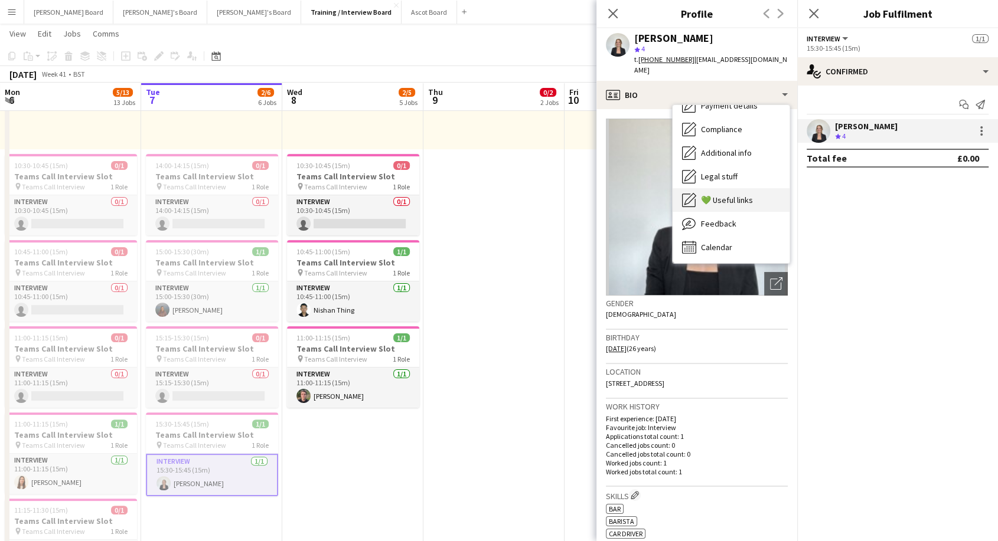
click at [715, 218] on div "Feedback Feedback" at bounding box center [730, 224] width 117 height 24
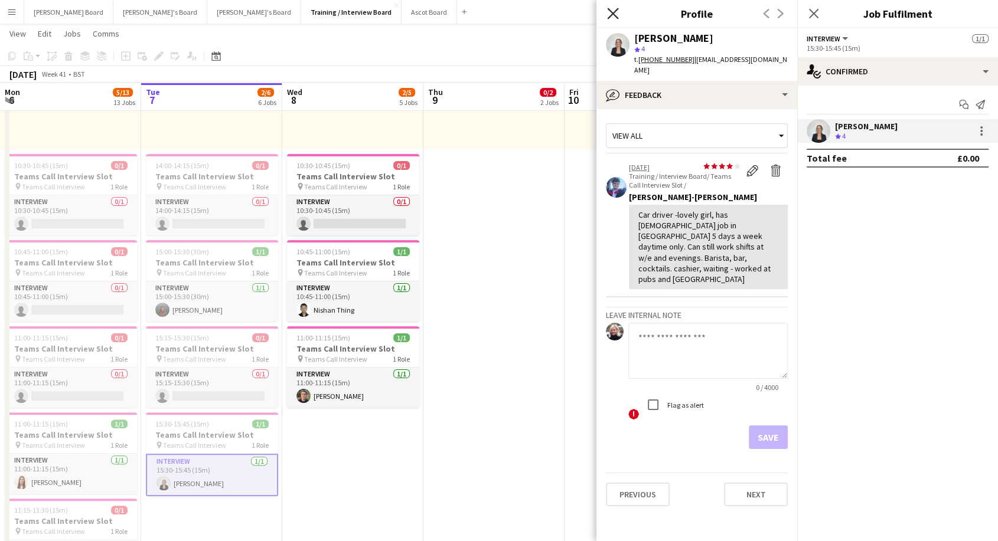
click at [615, 15] on icon "Close pop-in" at bounding box center [612, 13] width 11 height 11
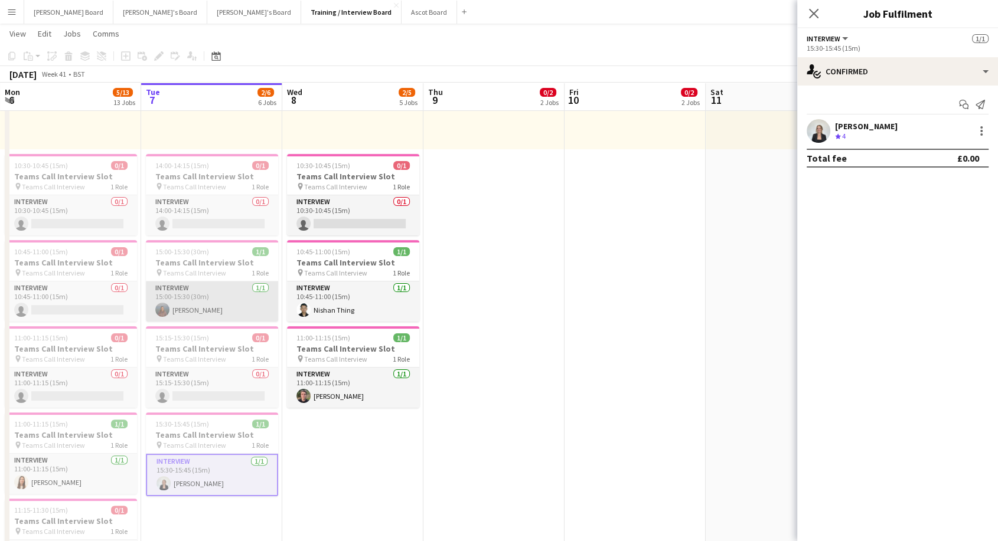
click at [198, 293] on app-card-role "Interview [DATE] 15:00-15:30 (30m) [PERSON_NAME]" at bounding box center [212, 302] width 132 height 40
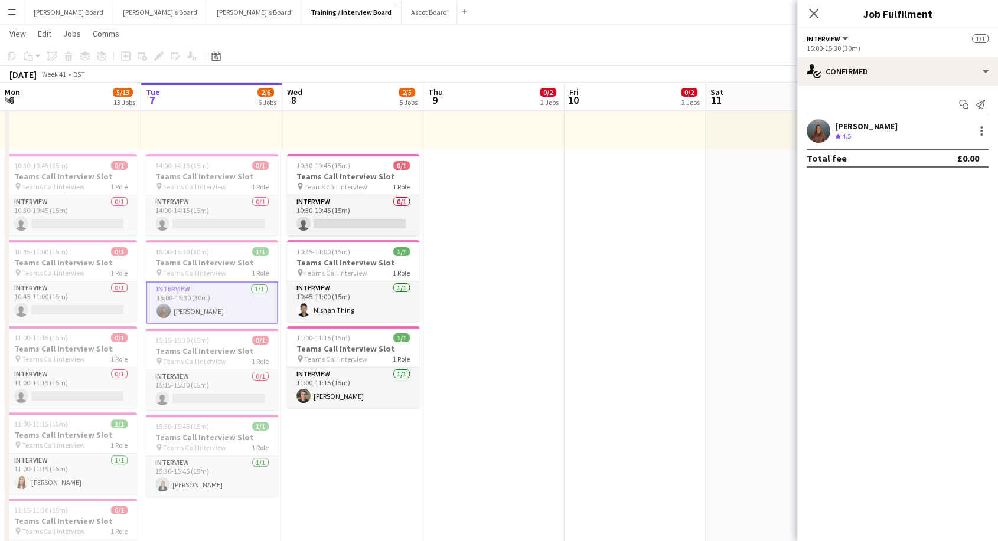
click at [226, 308] on app-card-role "Interview [DATE] 15:00-15:30 (30m) [PERSON_NAME]" at bounding box center [212, 303] width 132 height 43
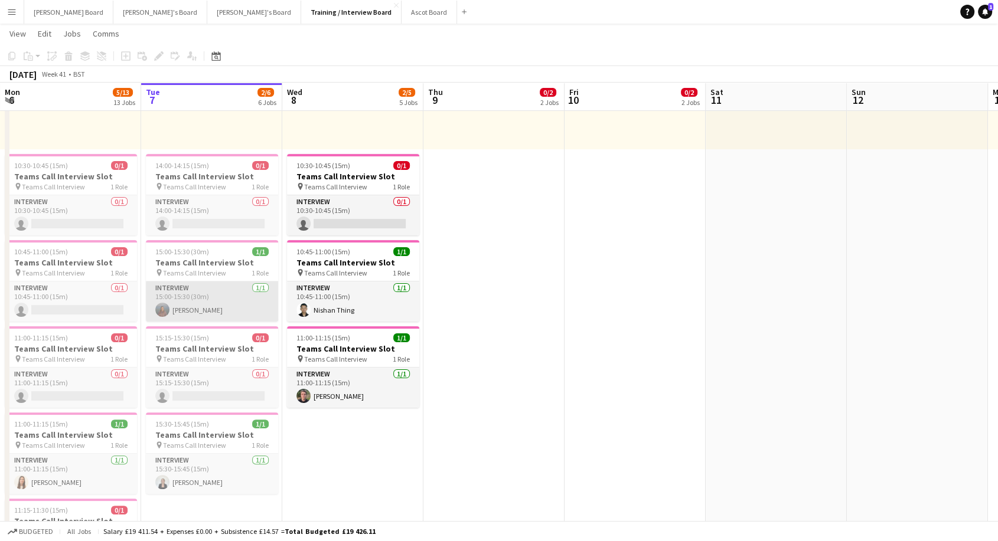
click at [224, 303] on app-card-role "Interview [DATE] 15:00-15:30 (30m) [PERSON_NAME]" at bounding box center [212, 302] width 132 height 40
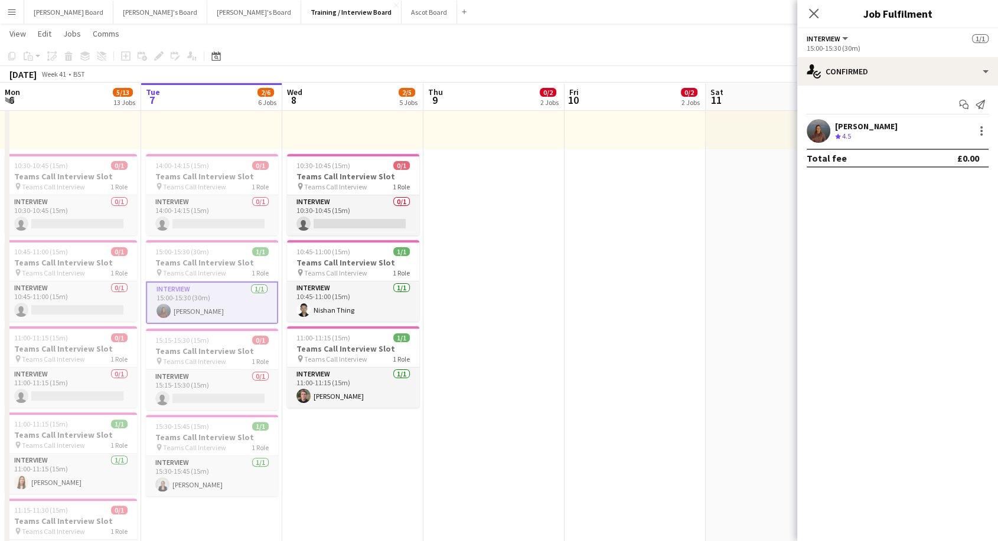
click at [870, 138] on div "[PERSON_NAME] Crew rating 4.5" at bounding box center [897, 131] width 201 height 24
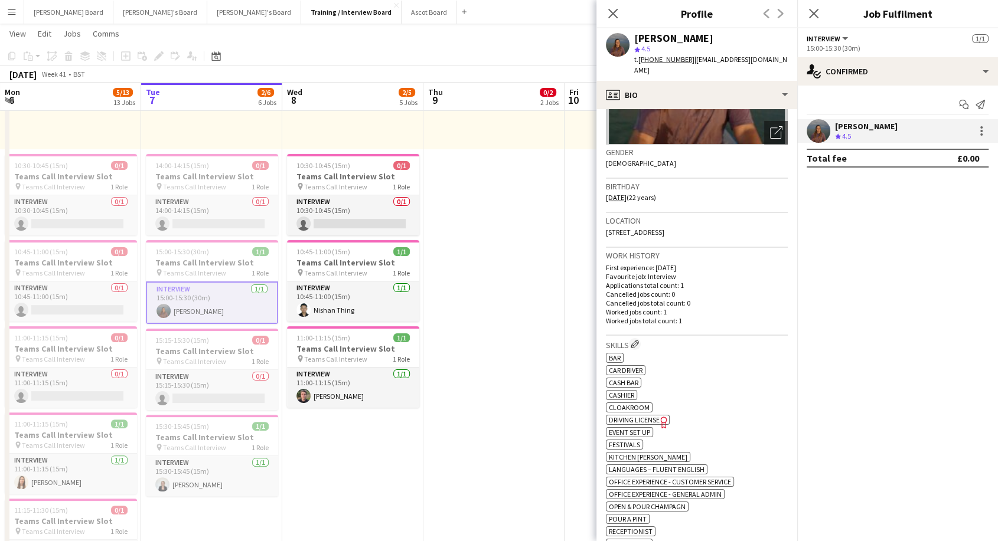
scroll to position [197, 0]
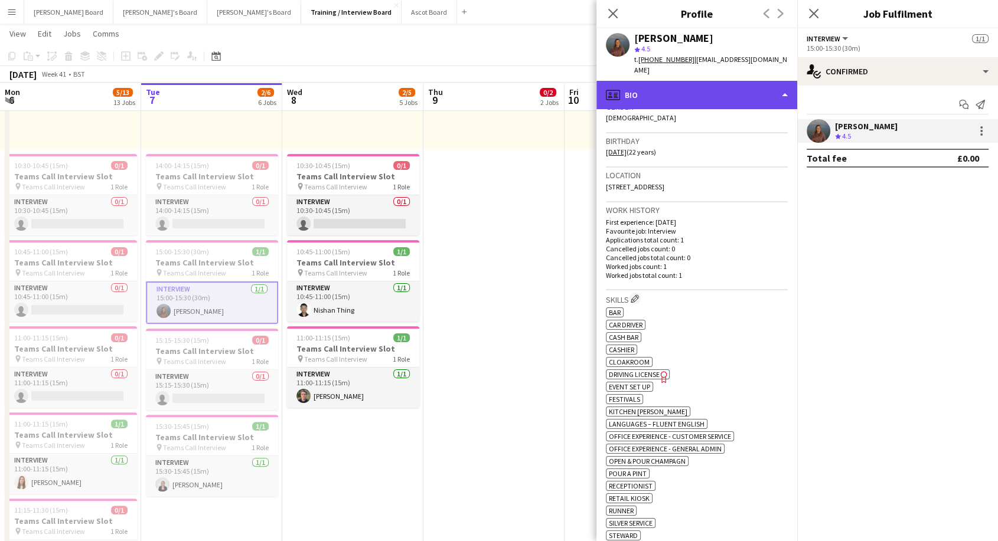
click at [688, 82] on div "profile Bio" at bounding box center [696, 95] width 201 height 28
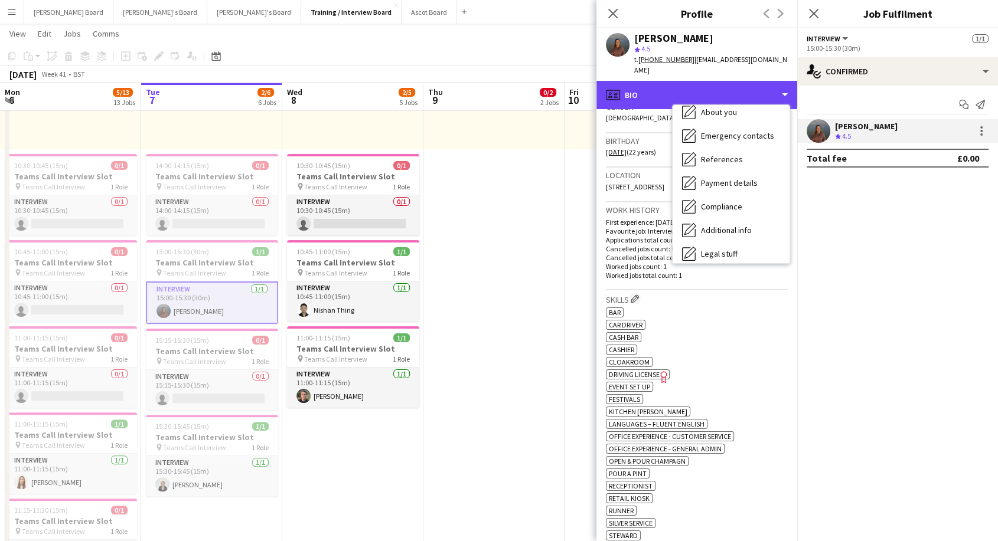
scroll to position [158, 0]
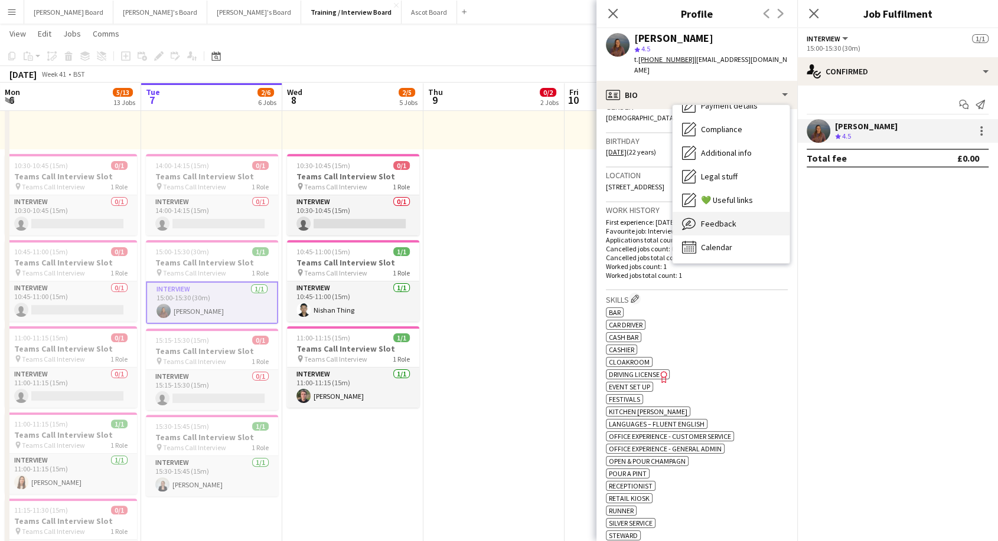
click at [717, 218] on div "Feedback Feedback" at bounding box center [730, 224] width 117 height 24
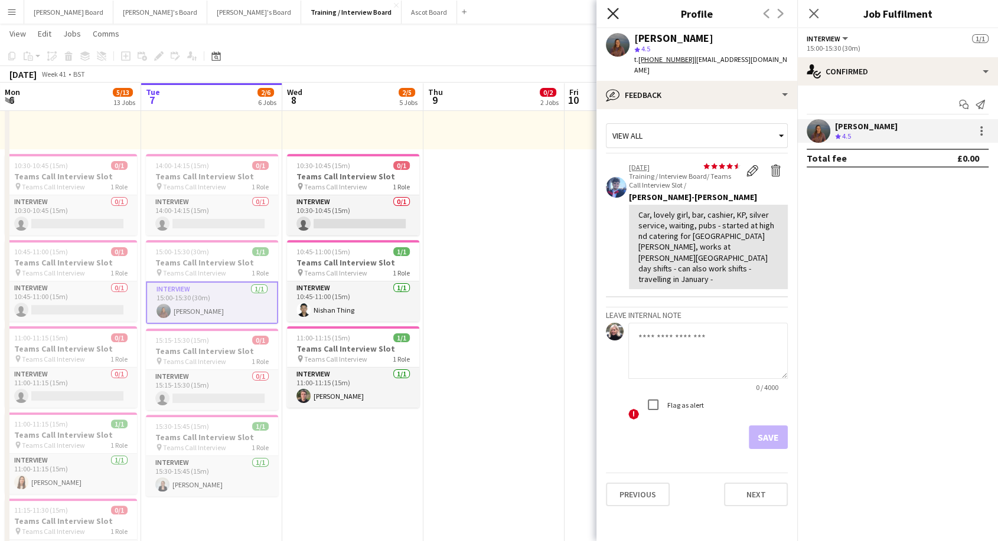
click at [613, 16] on icon "Close pop-in" at bounding box center [612, 13] width 11 height 11
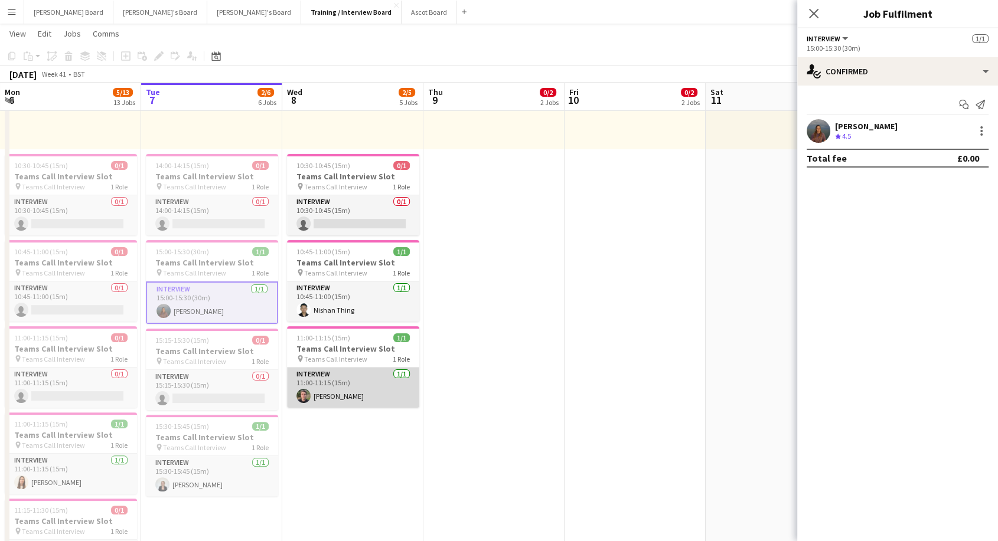
click at [343, 388] on app-card-role "Interview [DATE] 11:00-11:15 (15m) [PERSON_NAME]" at bounding box center [353, 388] width 132 height 40
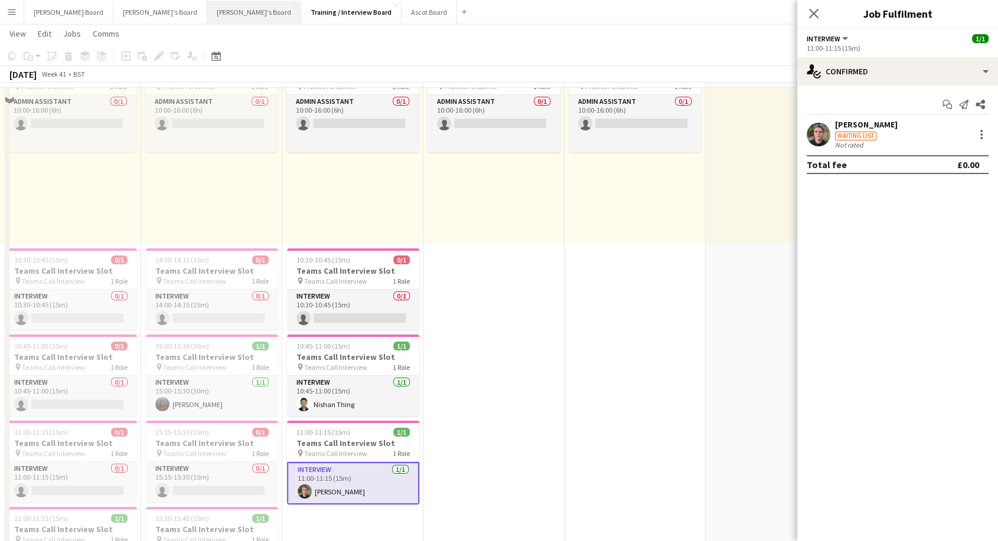
scroll to position [66, 0]
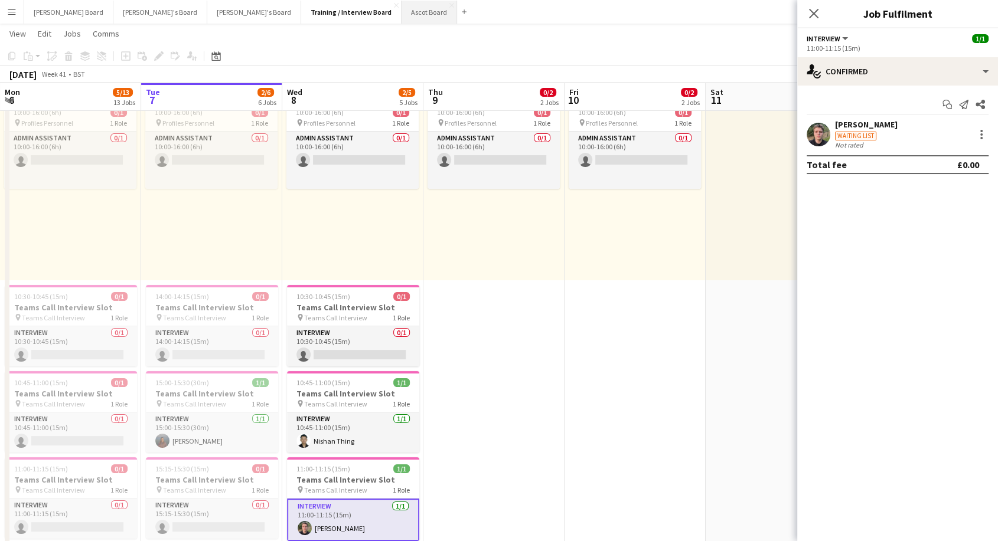
click at [401, 8] on button "Ascot Board Close" at bounding box center [428, 12] width 55 height 23
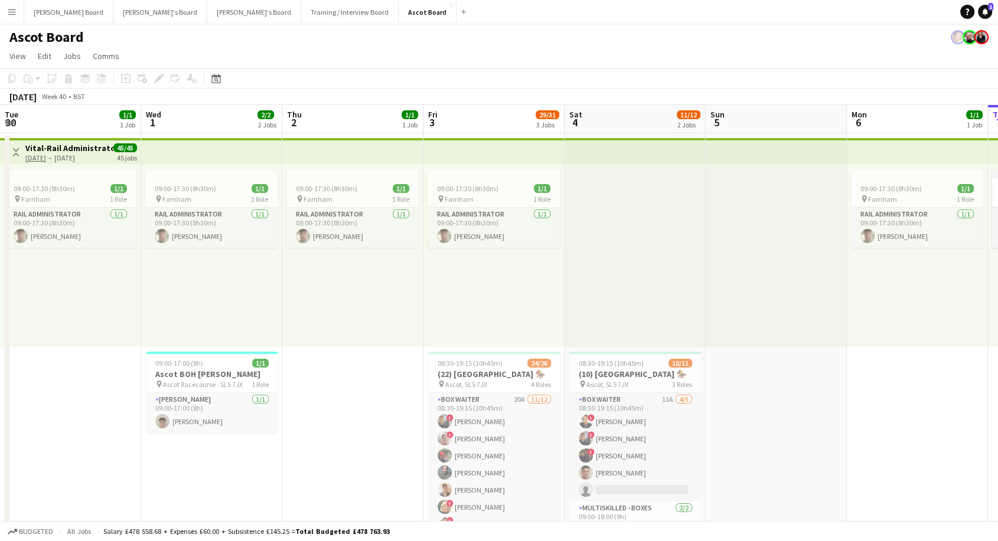
scroll to position [0, 411]
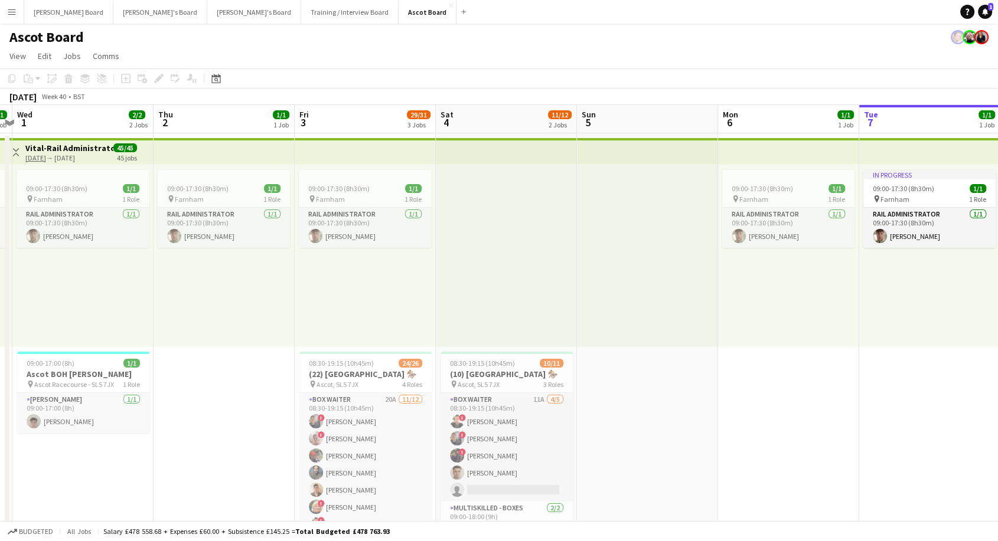
drag, startPoint x: 332, startPoint y: 391, endPoint x: 865, endPoint y: 420, distance: 534.0
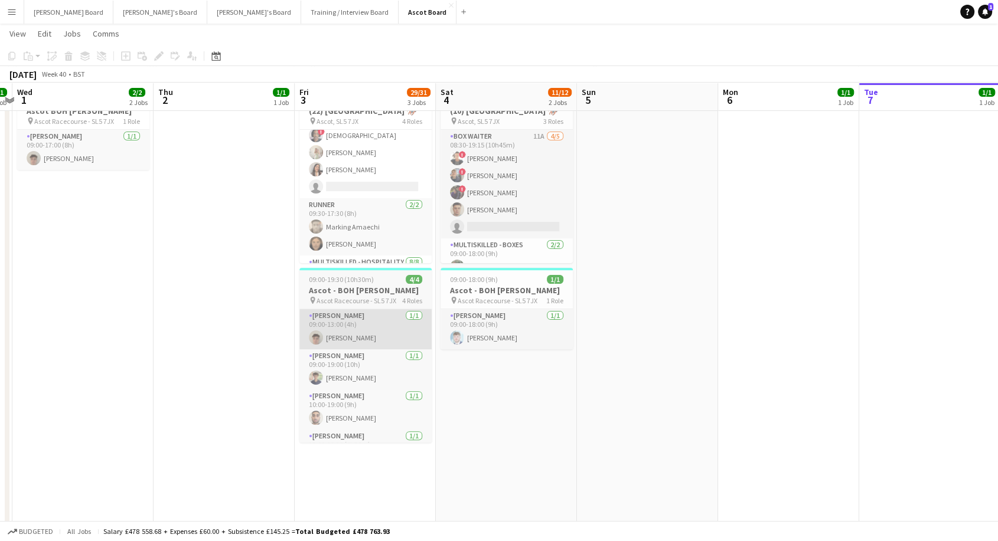
scroll to position [393, 0]
